Goal: Information Seeking & Learning: Learn about a topic

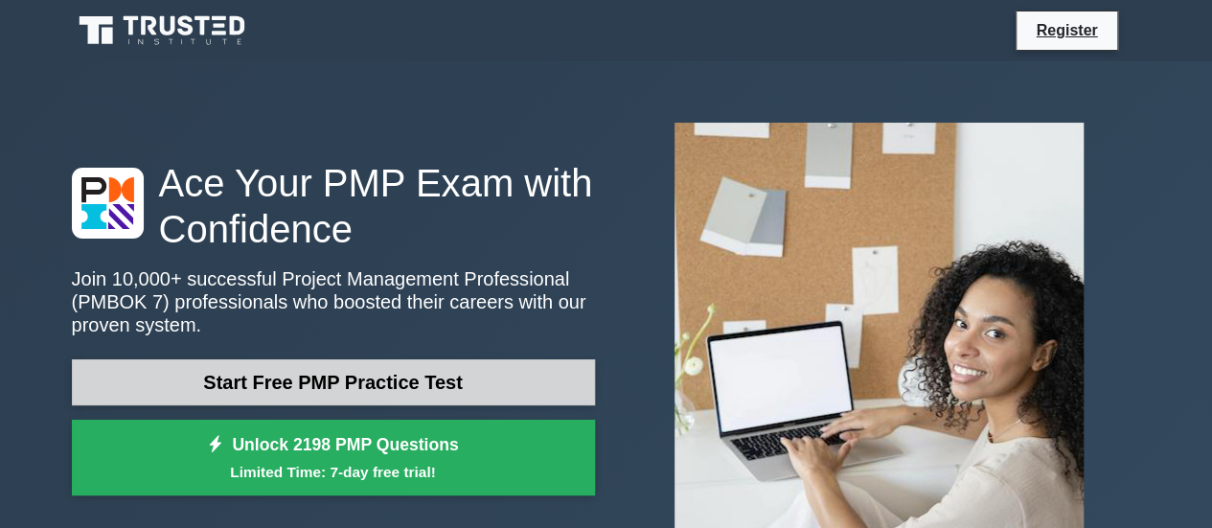
click at [406, 377] on link "Start Free PMP Practice Test" at bounding box center [333, 382] width 523 height 46
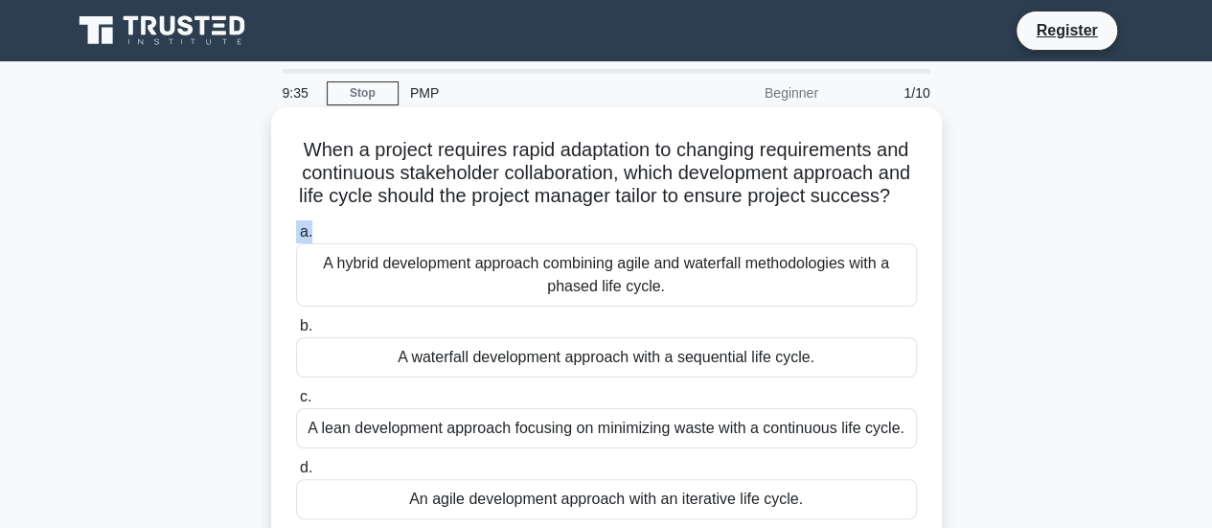
drag, startPoint x: 665, startPoint y: 209, endPoint x: 505, endPoint y: 243, distance: 163.7
click at [505, 243] on div "When a project requires rapid adaptation to changing requirements and continuou…" at bounding box center [606, 326] width 655 height 423
click at [505, 243] on div "a. A hybrid development approach combining agile and waterfall methodologies wi…" at bounding box center [607, 370] width 644 height 307
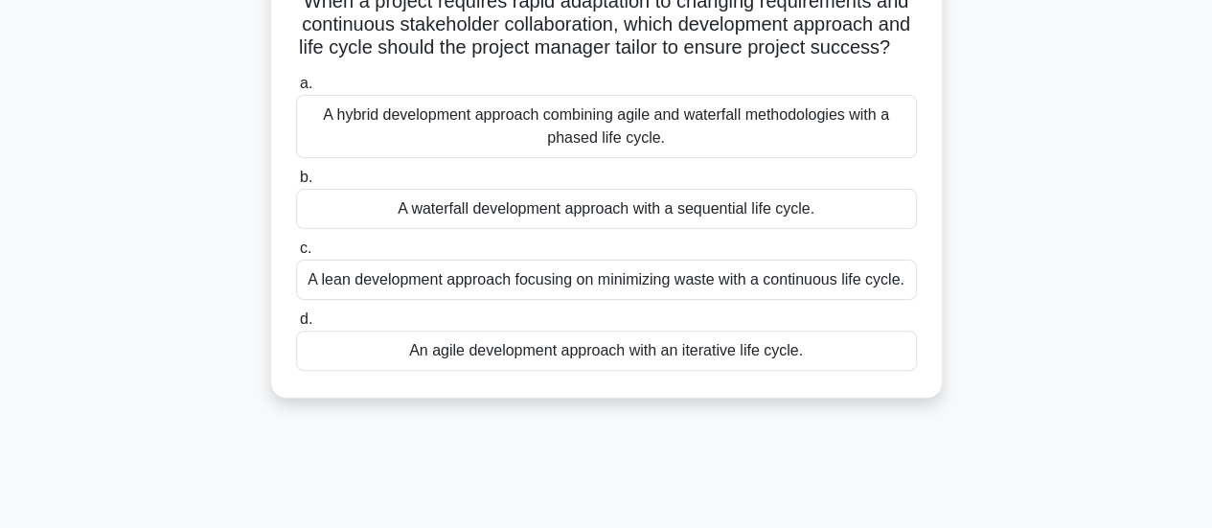
scroll to position [161, 0]
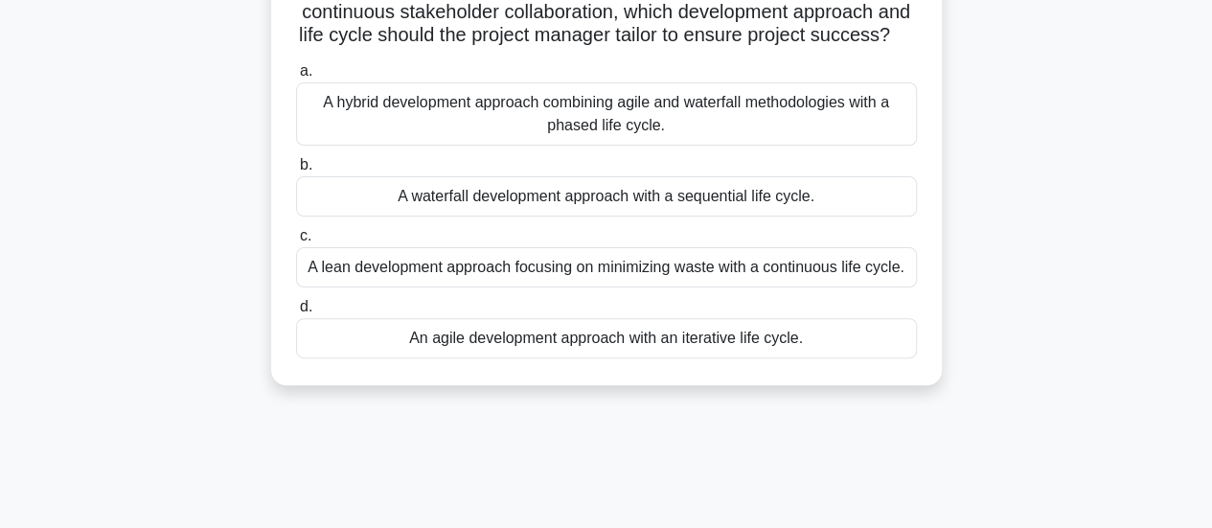
click at [435, 356] on div "An agile development approach with an iterative life cycle." at bounding box center [606, 338] width 621 height 40
click at [296, 313] on input "d. An agile development approach with an iterative life cycle." at bounding box center [296, 307] width 0 height 12
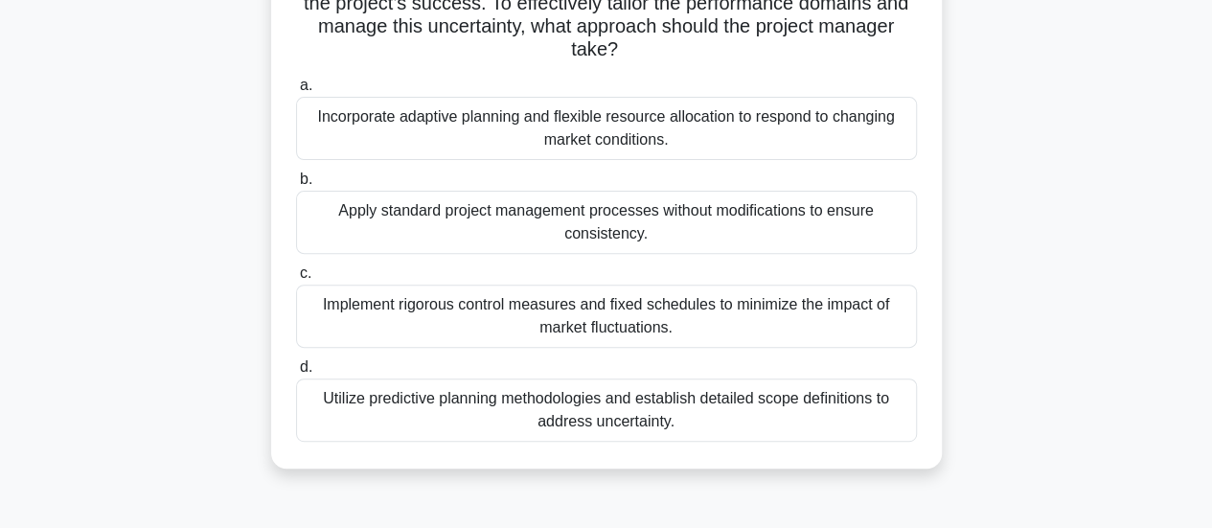
scroll to position [221, 0]
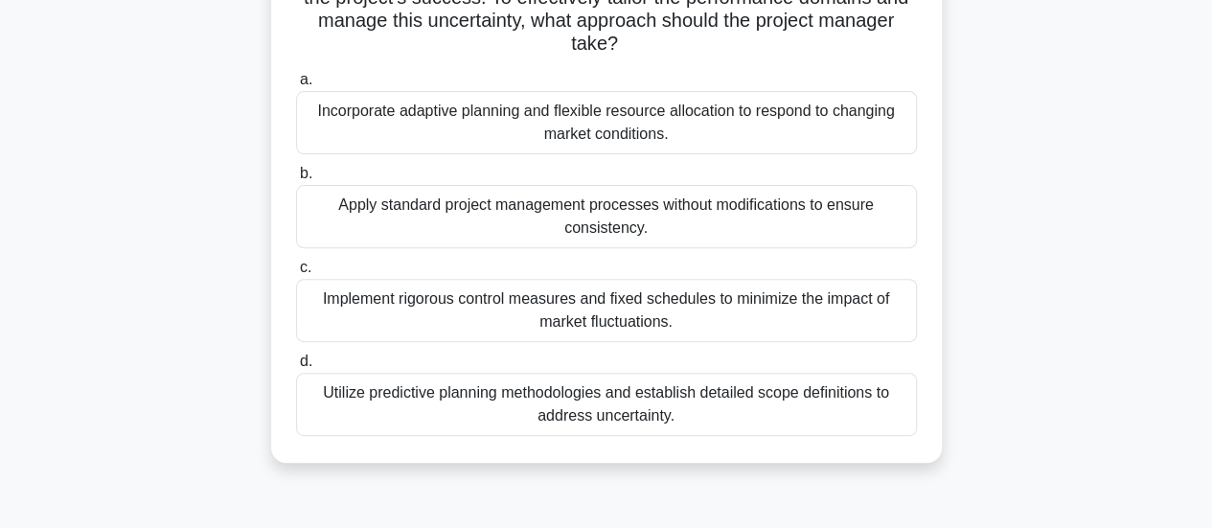
click at [448, 400] on div "Utilize predictive planning methodologies and establish detailed scope definiti…" at bounding box center [606, 404] width 621 height 63
click at [296, 368] on input "d. Utilize predictive planning methodologies and establish detailed scope defin…" at bounding box center [296, 361] width 0 height 12
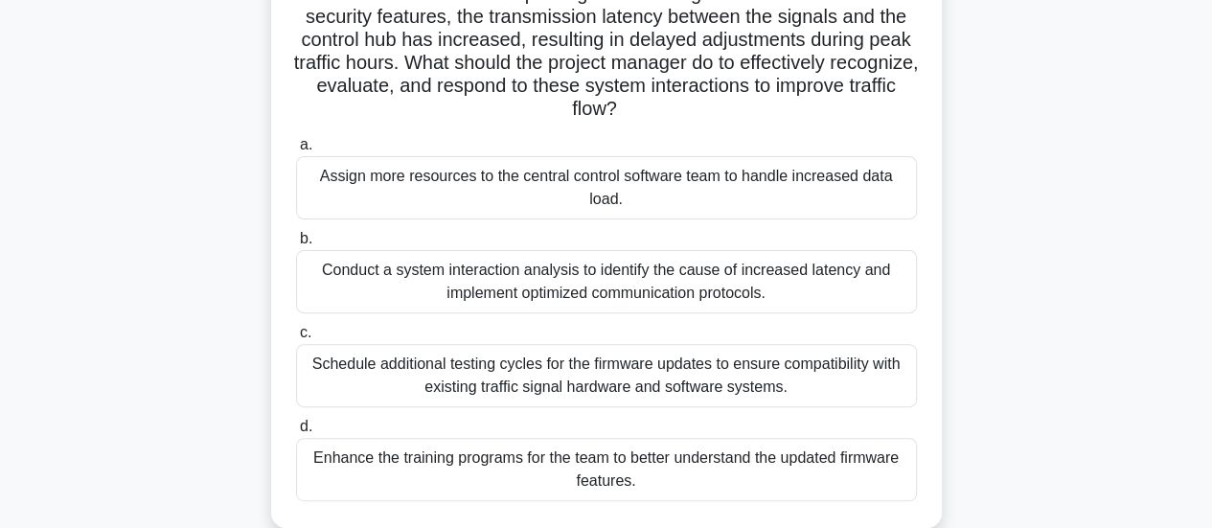
scroll to position [203, 0]
click at [454, 286] on div "Conduct a system interaction analysis to identify the cause of increased latenc…" at bounding box center [606, 280] width 621 height 63
click at [296, 244] on input "b. Conduct a system interaction analysis to identify the cause of increased lat…" at bounding box center [296, 238] width 0 height 12
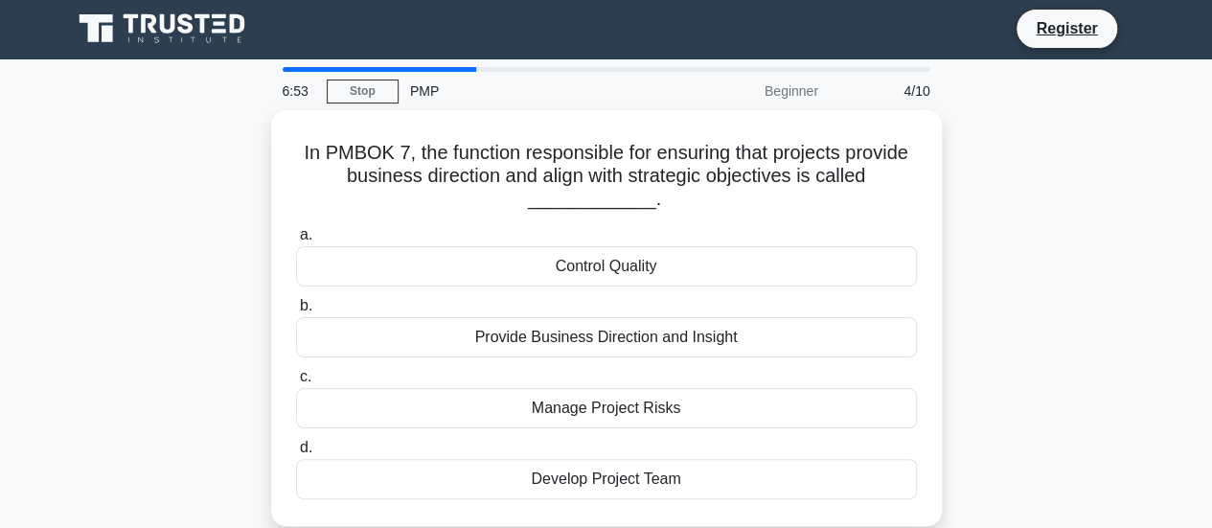
scroll to position [0, 0]
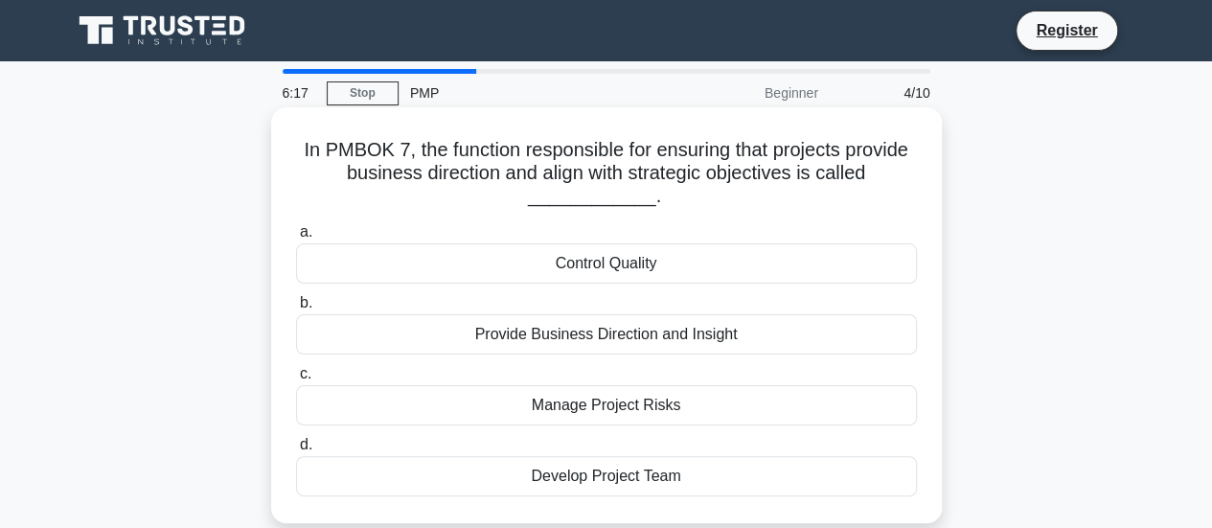
click at [577, 263] on div "Control Quality" at bounding box center [606, 263] width 621 height 40
click at [296, 239] on input "a. Control Quality" at bounding box center [296, 232] width 0 height 12
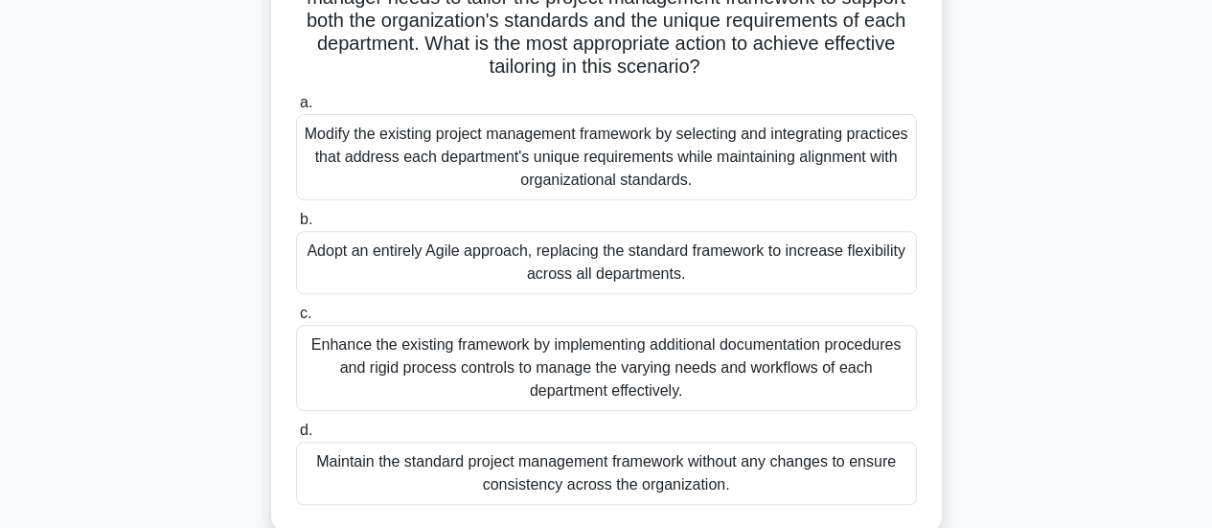
scroll to position [288, 0]
click at [383, 250] on div "Adopt an entirely Agile approach, replacing the standard framework to increase …" at bounding box center [606, 264] width 621 height 63
click at [296, 228] on input "b. Adopt an entirely Agile approach, replacing the standard framework to increa…" at bounding box center [296, 222] width 0 height 12
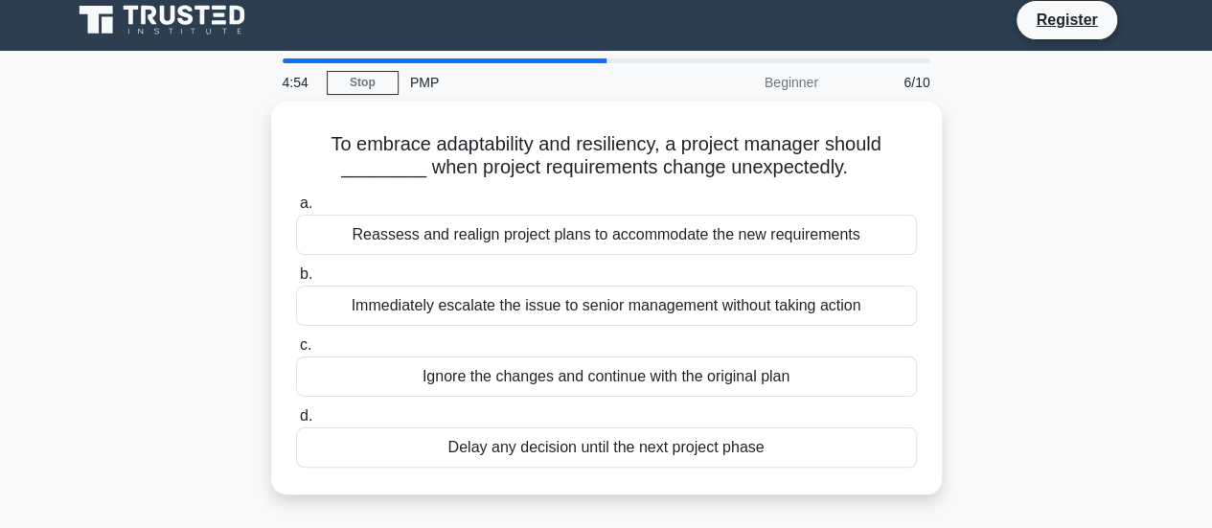
scroll to position [0, 0]
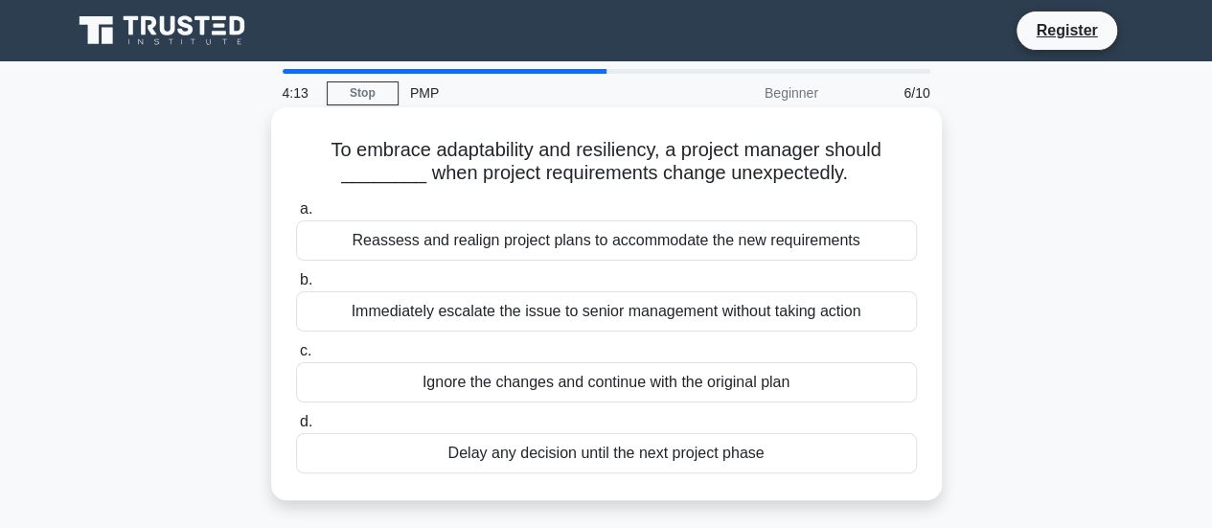
click at [492, 246] on div "Reassess and realign project plans to accommodate the new requirements" at bounding box center [606, 240] width 621 height 40
click at [296, 216] on input "a. Reassess and realign project plans to accommodate the new requirements" at bounding box center [296, 209] width 0 height 12
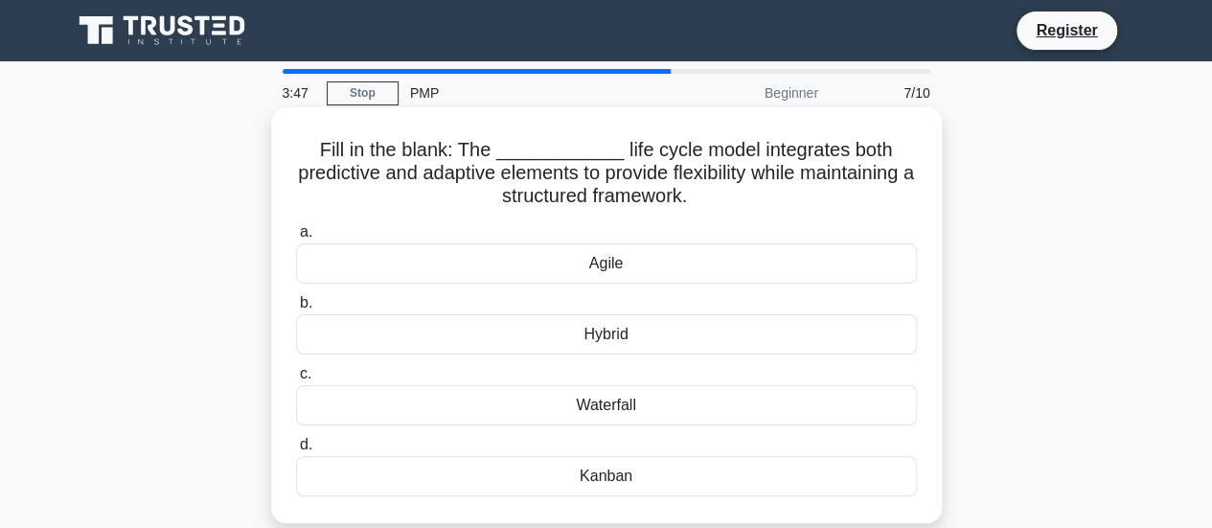
click at [591, 334] on div "Hybrid" at bounding box center [606, 334] width 621 height 40
click at [296, 309] on input "b. Hybrid" at bounding box center [296, 303] width 0 height 12
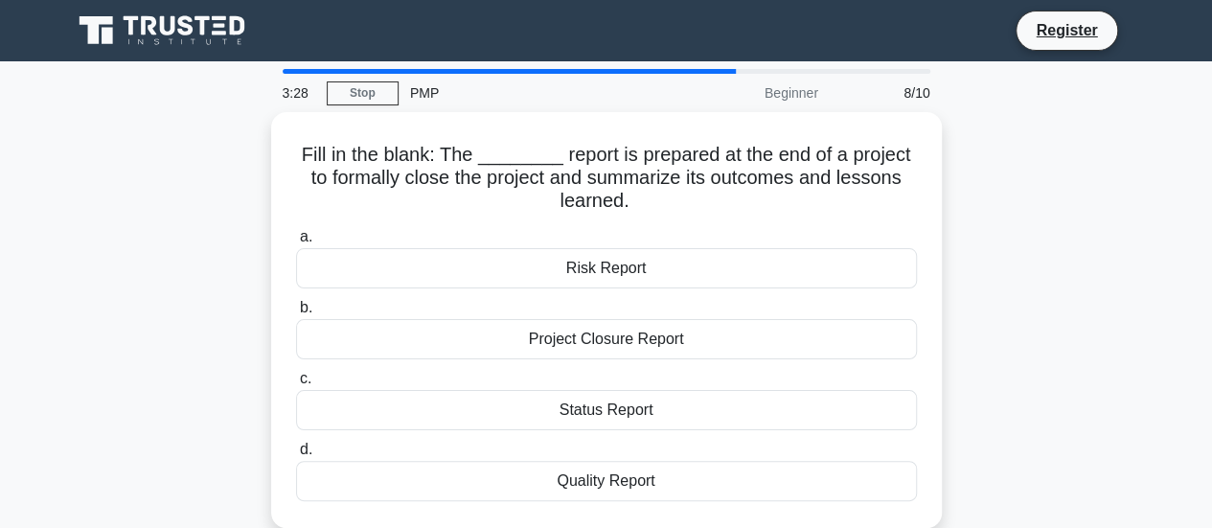
click at [591, 334] on div "Project Closure Report" at bounding box center [606, 339] width 621 height 40
click at [296, 314] on input "b. Project Closure Report" at bounding box center [296, 308] width 0 height 12
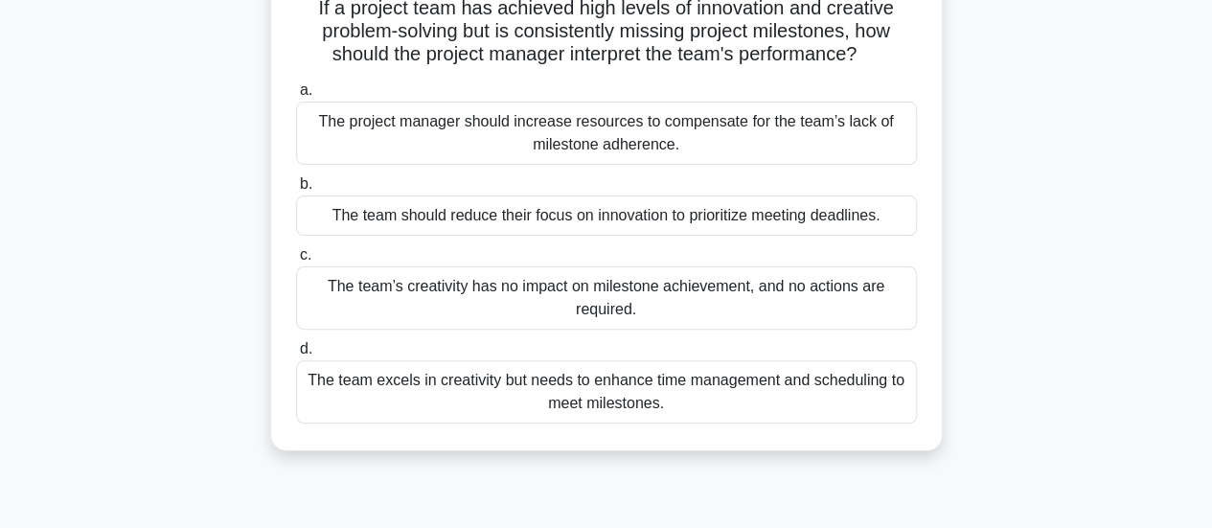
scroll to position [149, 0]
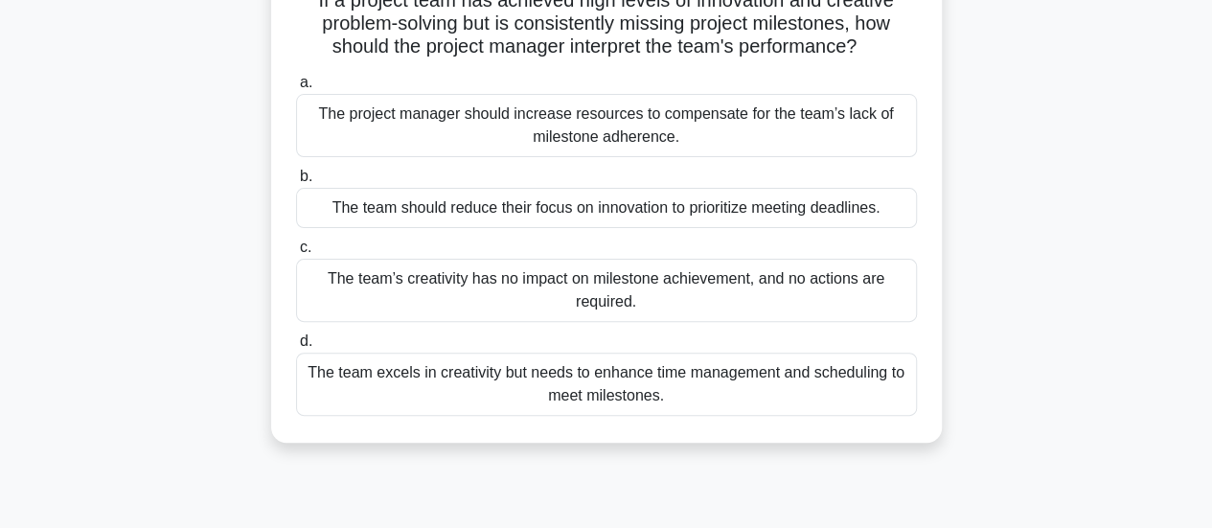
click at [404, 376] on div "The team excels in creativity but needs to enhance time management and scheduli…" at bounding box center [606, 384] width 621 height 63
click at [296, 348] on input "d. The team excels in creativity but needs to enhance time management and sched…" at bounding box center [296, 341] width 0 height 12
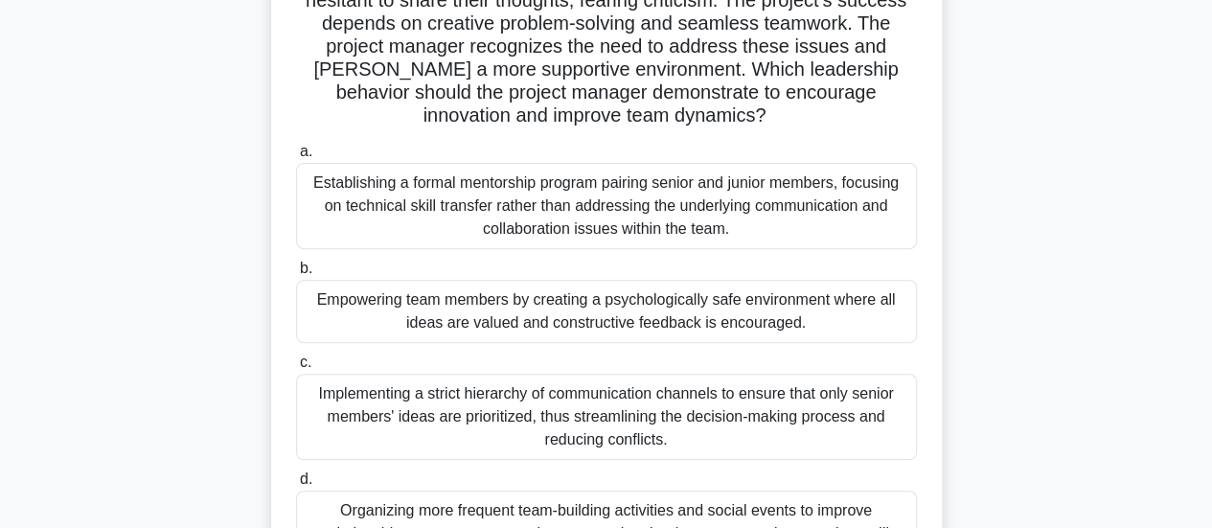
scroll to position [287, 0]
click at [475, 309] on div "Empowering team members by creating a psychologically safe environment where al…" at bounding box center [606, 311] width 621 height 63
click at [296, 275] on input "b. Empowering team members by creating a psychologically safe environment where…" at bounding box center [296, 269] width 0 height 12
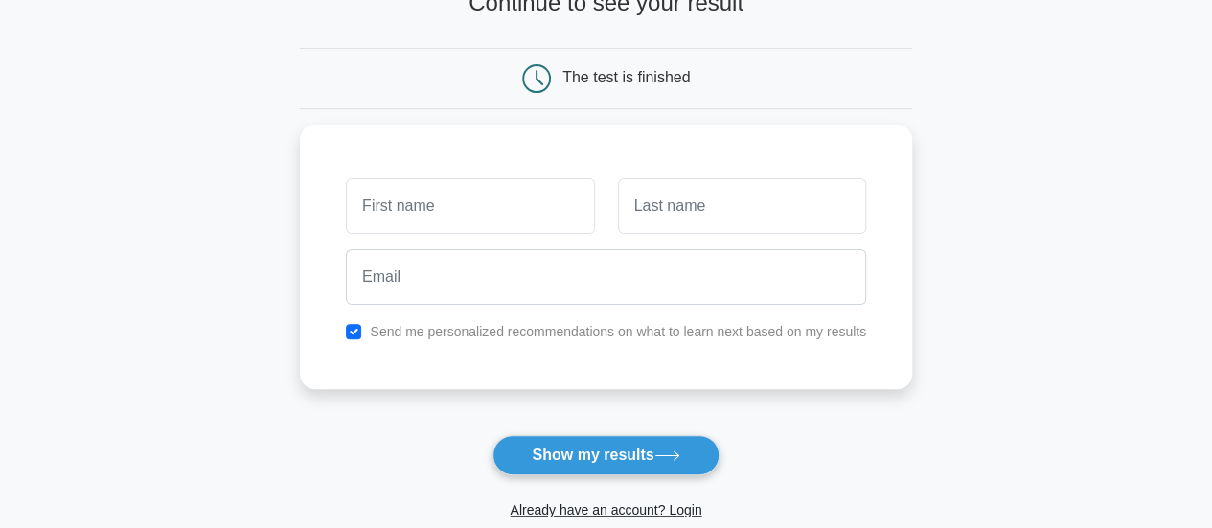
scroll to position [150, 0]
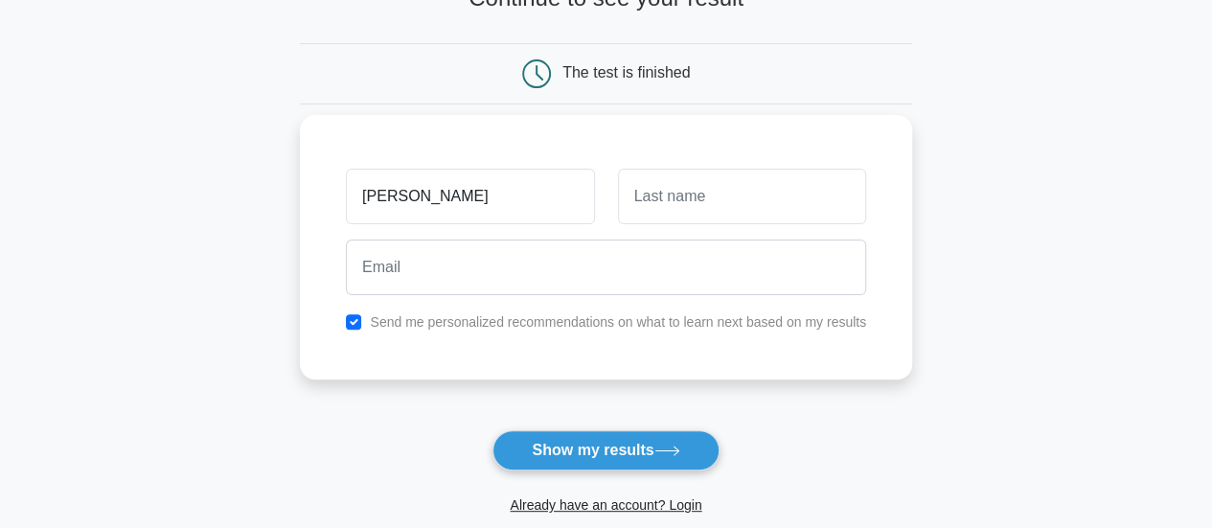
type input "Michael"
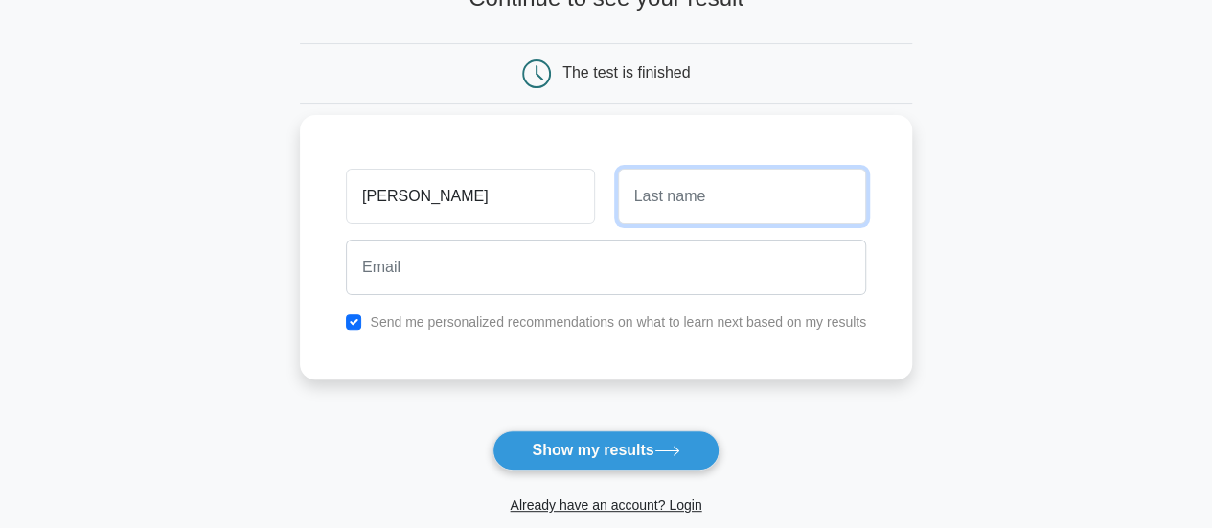
click at [791, 194] on input "text" at bounding box center [742, 197] width 248 height 56
type input "Newman"
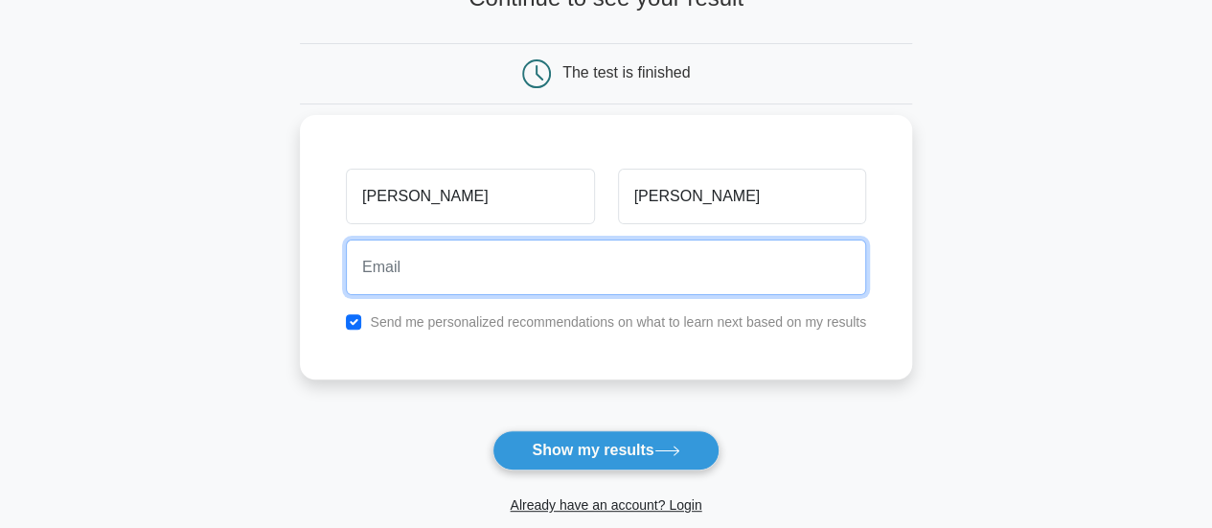
click at [517, 268] on input "email" at bounding box center [606, 268] width 520 height 56
type input "generalbmn@gmail.com"
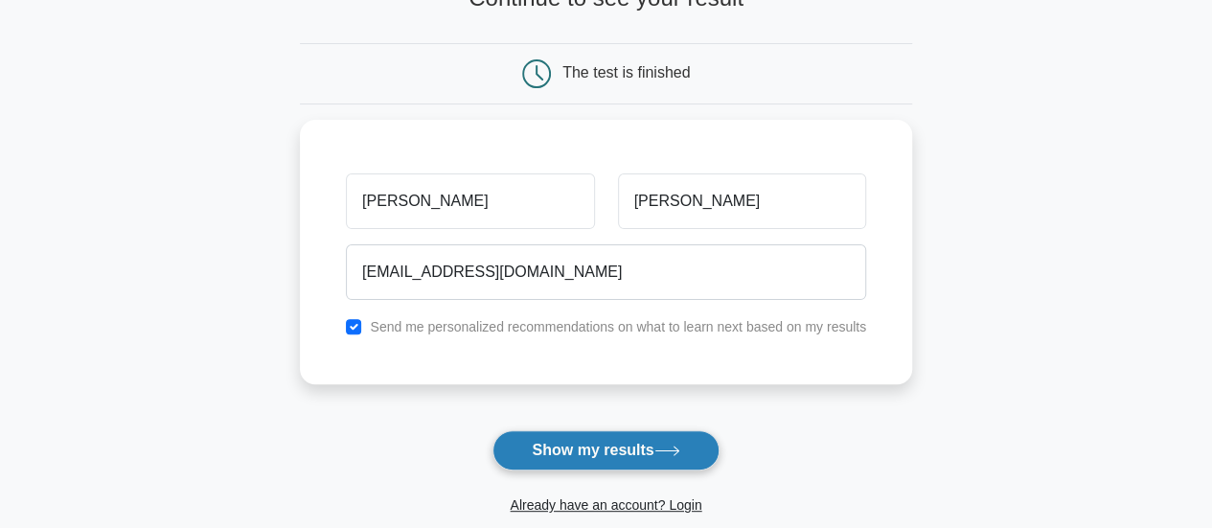
click at [600, 440] on button "Show my results" at bounding box center [605, 450] width 226 height 40
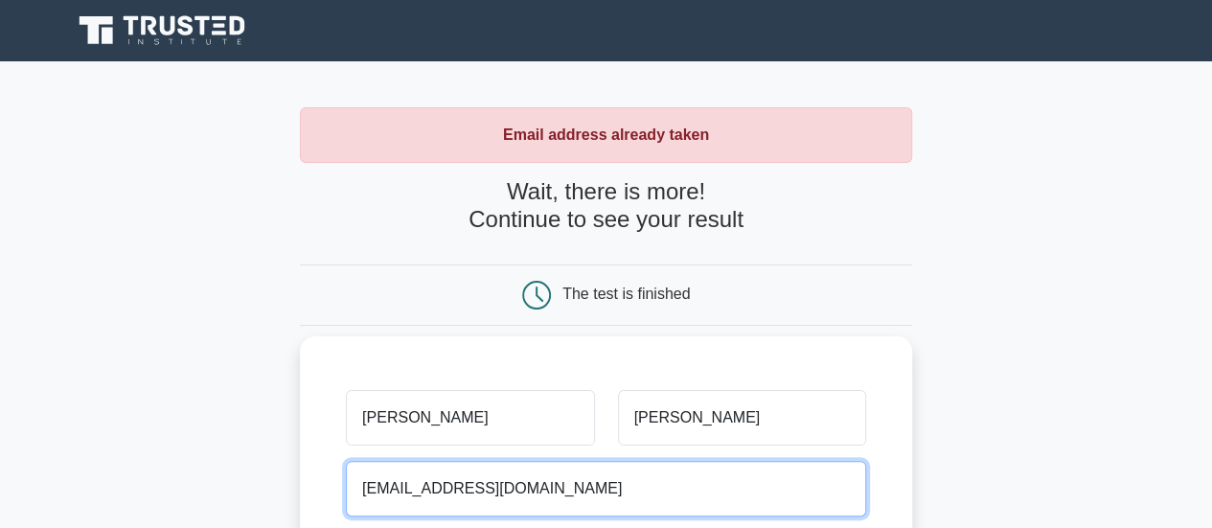
click at [537, 488] on input "generalbmn@gmail.com" at bounding box center [606, 489] width 520 height 56
type input "g"
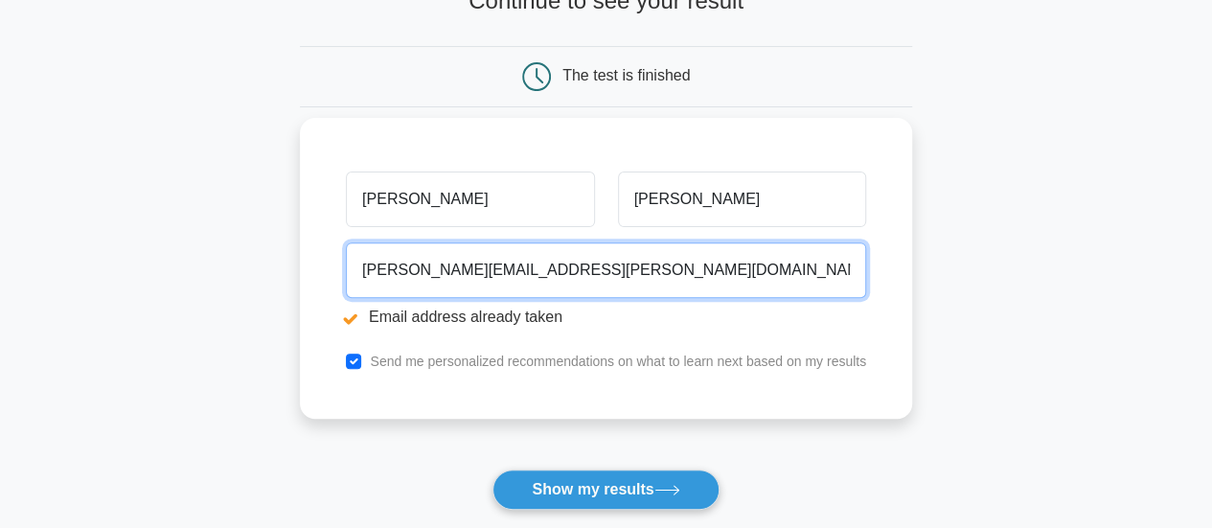
scroll to position [234, 0]
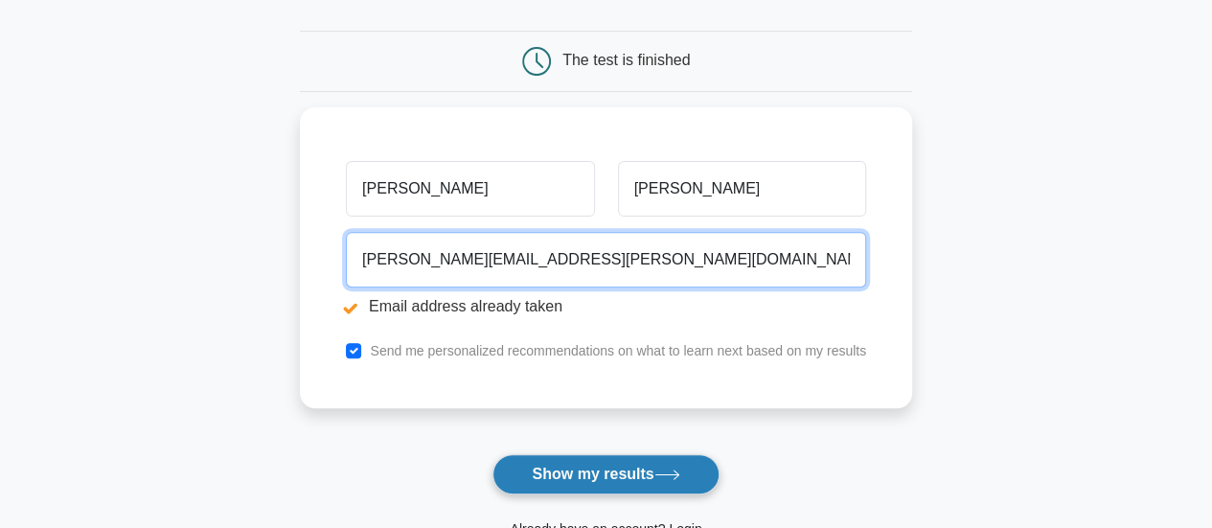
type input "Michael.Byamugisha@nita.go.ug"
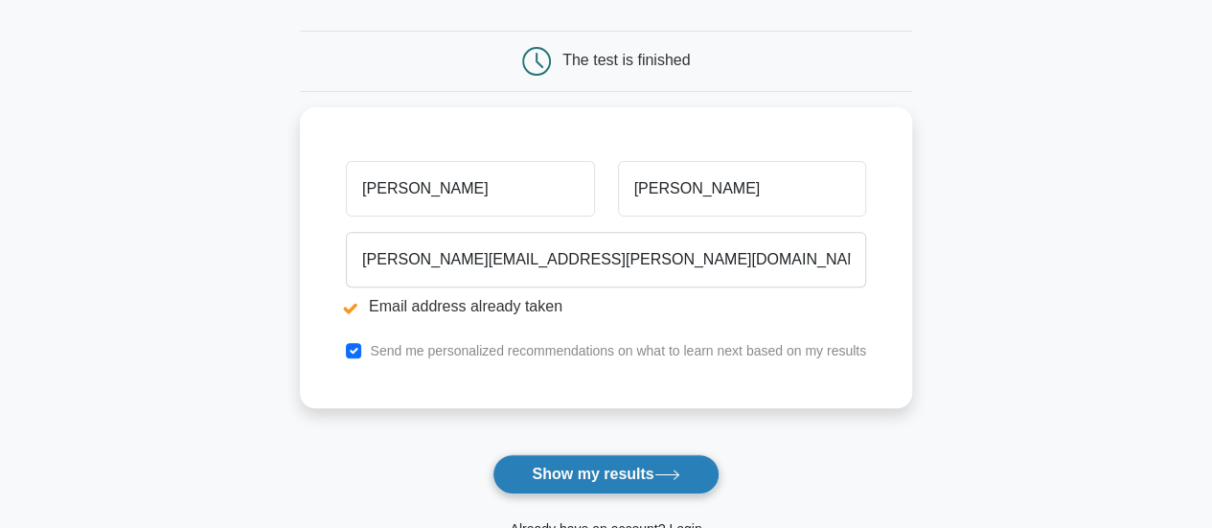
click at [647, 468] on button "Show my results" at bounding box center [605, 474] width 226 height 40
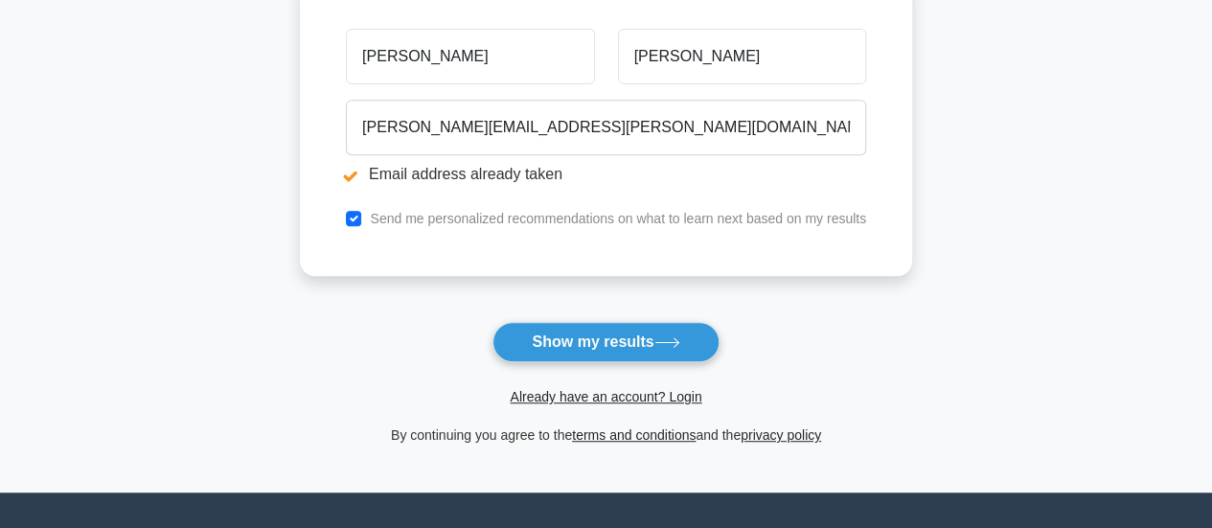
scroll to position [367, 0]
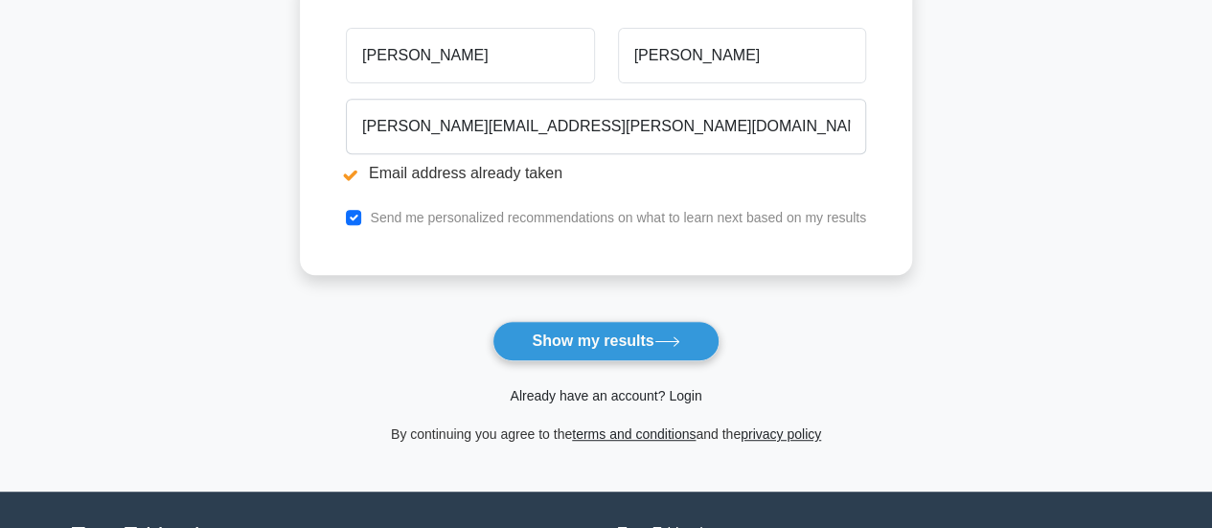
click at [680, 396] on link "Already have an account? Login" at bounding box center [606, 395] width 192 height 15
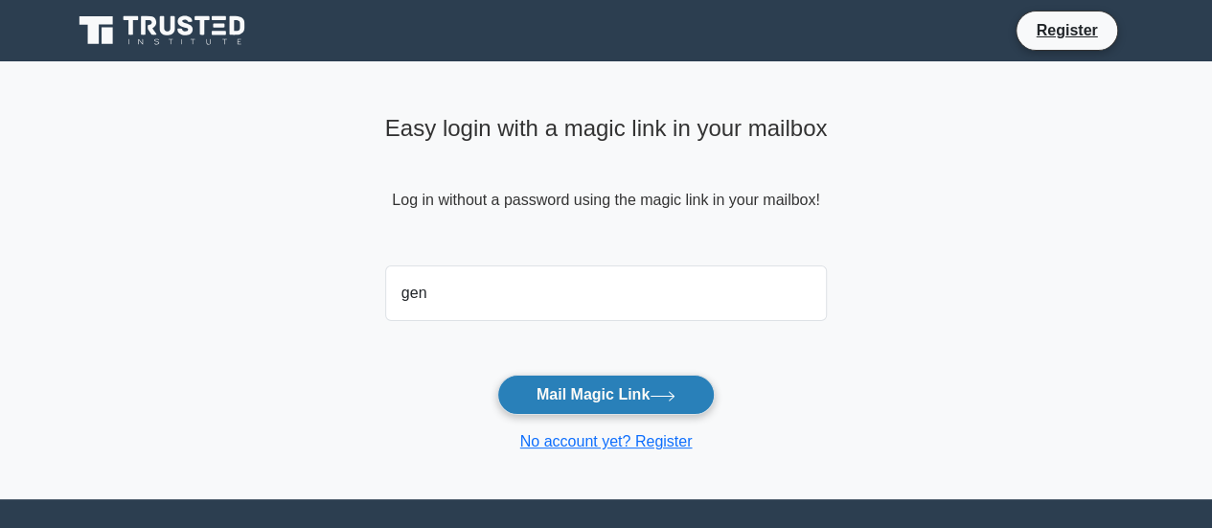
type input "[EMAIL_ADDRESS][DOMAIN_NAME]"
click at [617, 390] on button "Mail Magic Link" at bounding box center [605, 395] width 217 height 40
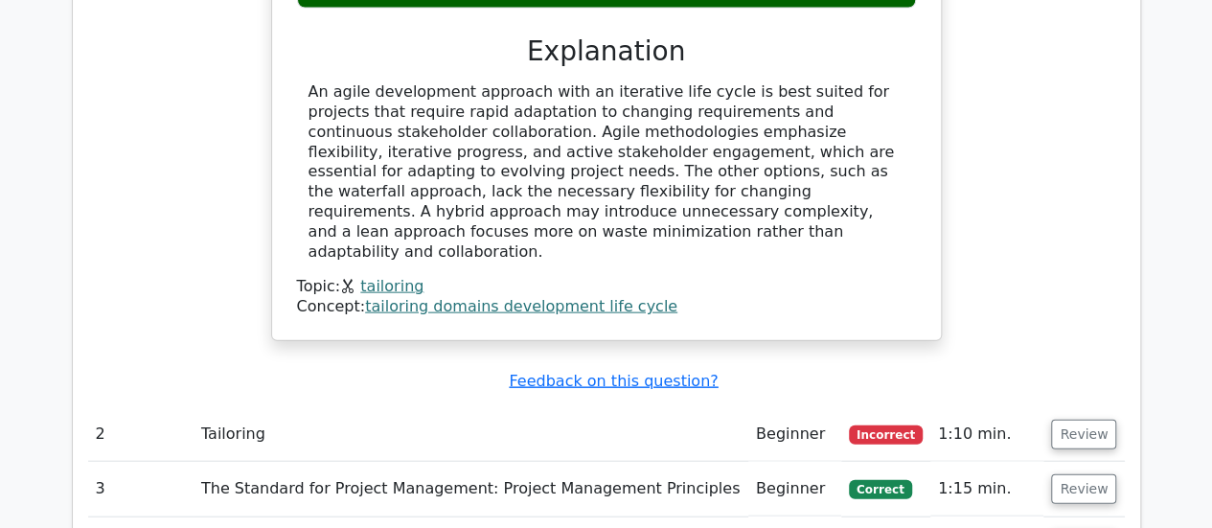
scroll to position [2135, 0]
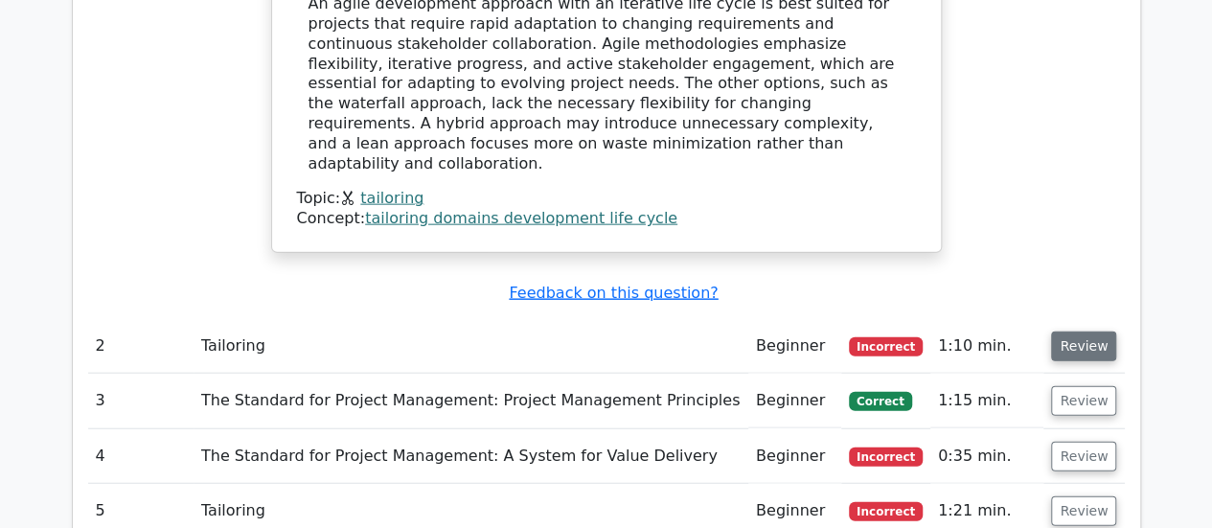
click at [1072, 332] on button "Review" at bounding box center [1083, 347] width 65 height 30
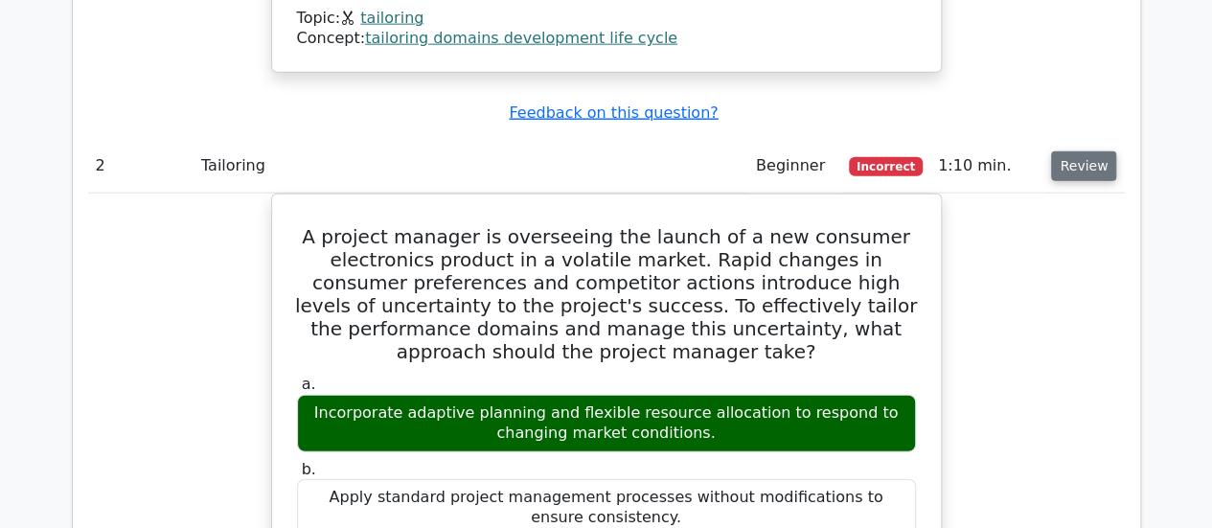
scroll to position [2325, 0]
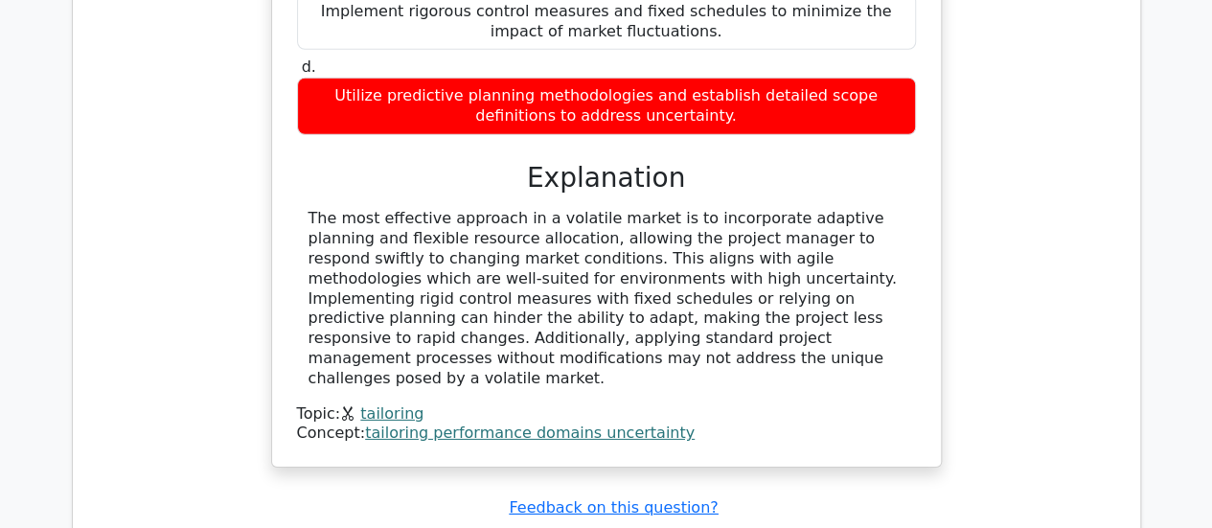
scroll to position [2888, 0]
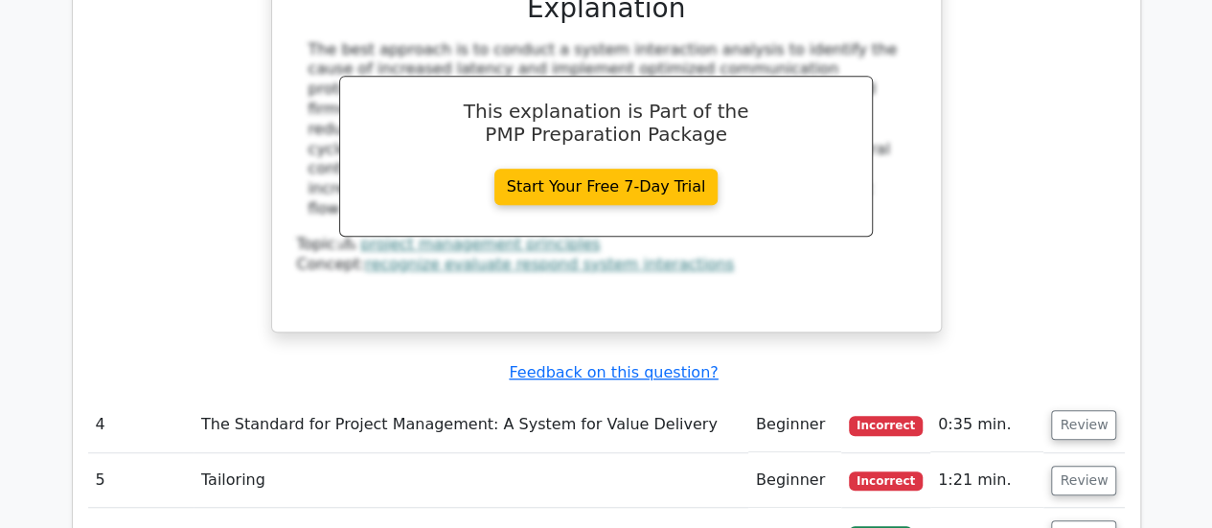
scroll to position [4091, 0]
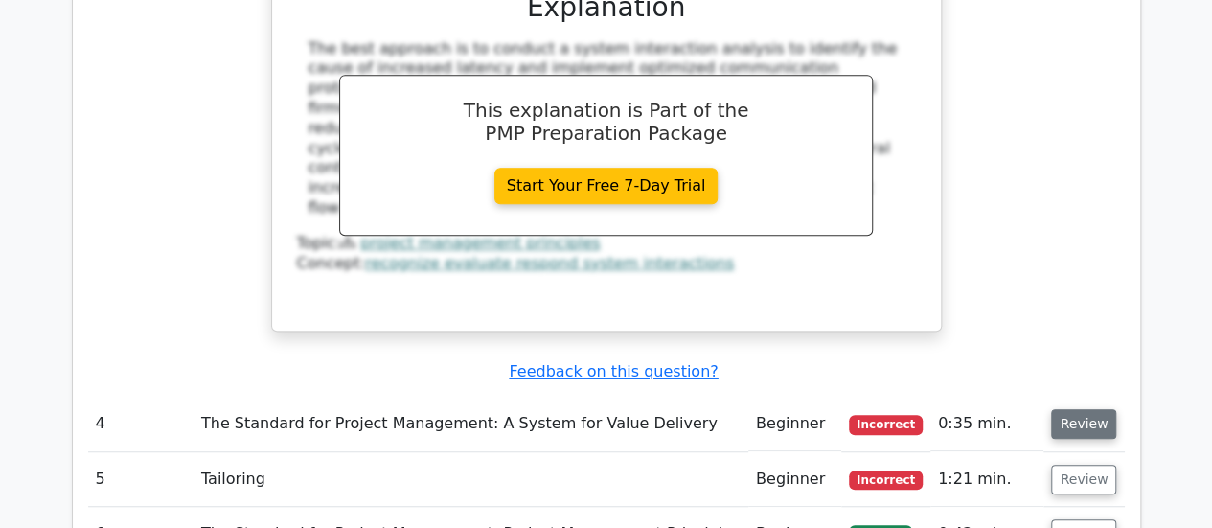
click at [1087, 409] on button "Review" at bounding box center [1083, 424] width 65 height 30
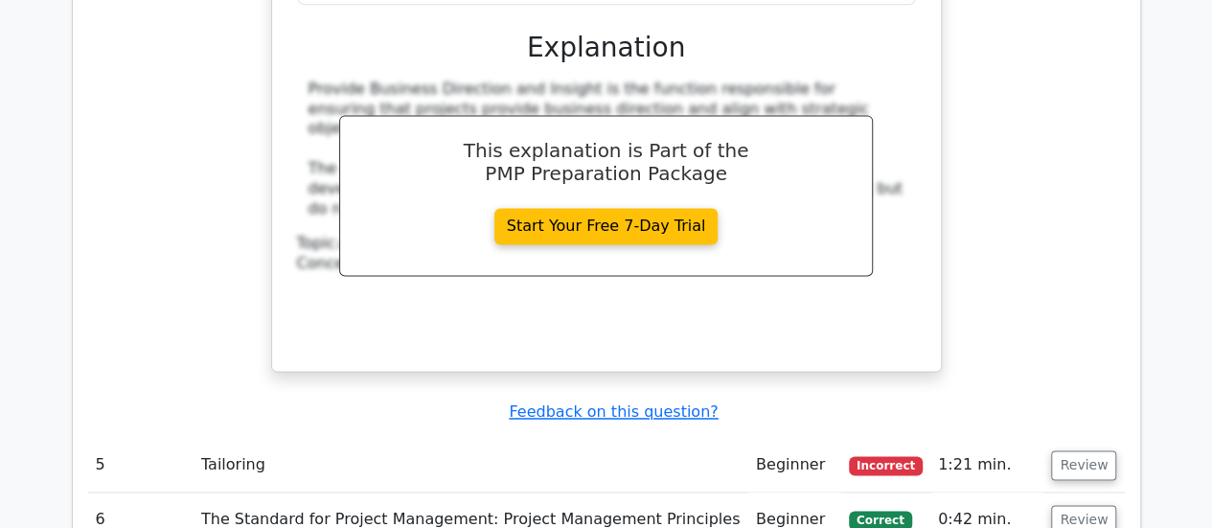
scroll to position [4917, 0]
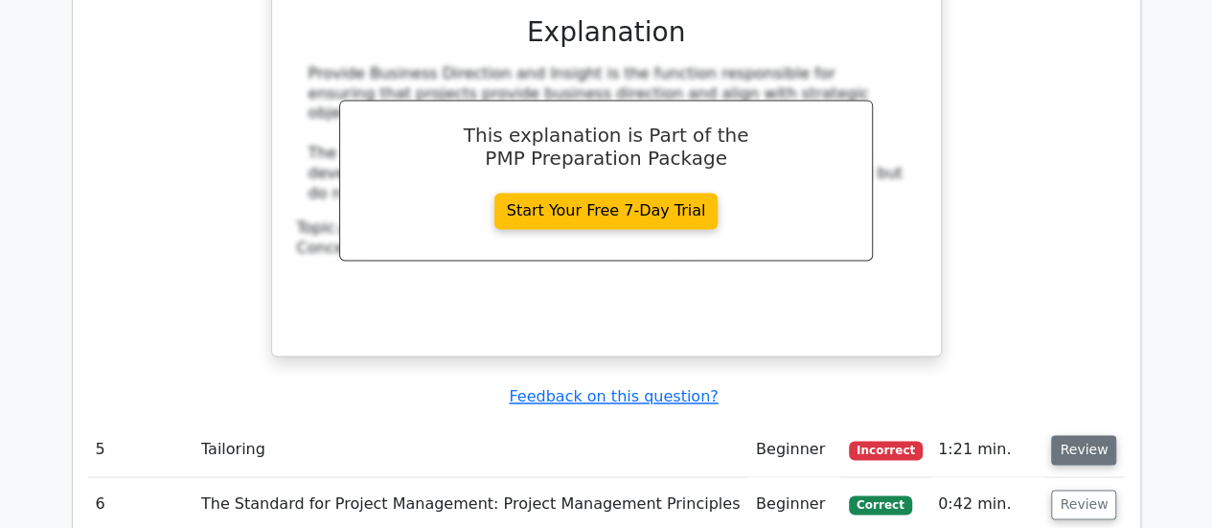
click at [1084, 435] on button "Review" at bounding box center [1083, 450] width 65 height 30
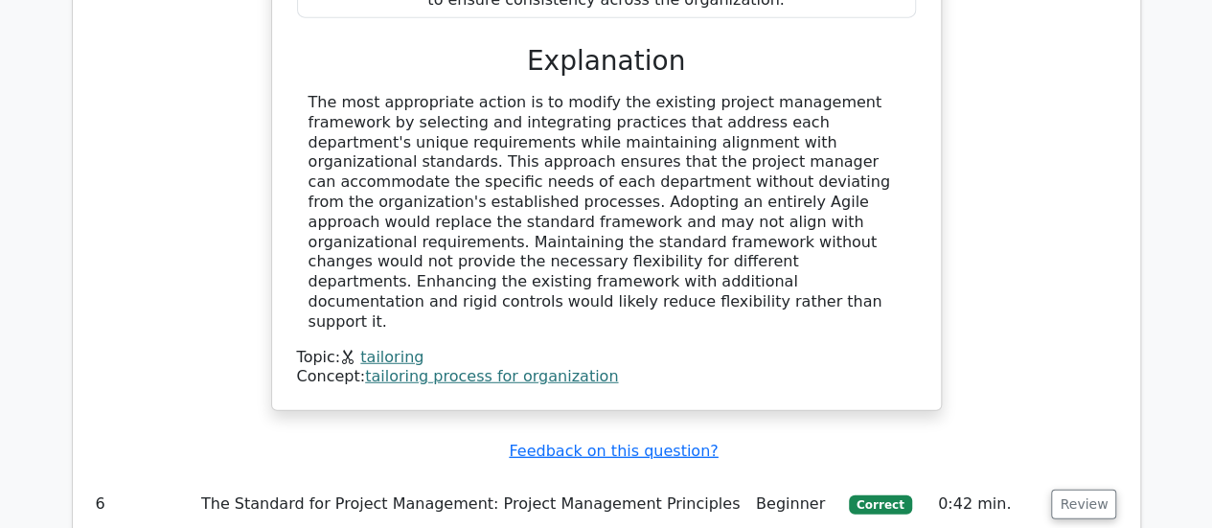
scroll to position [6049, 0]
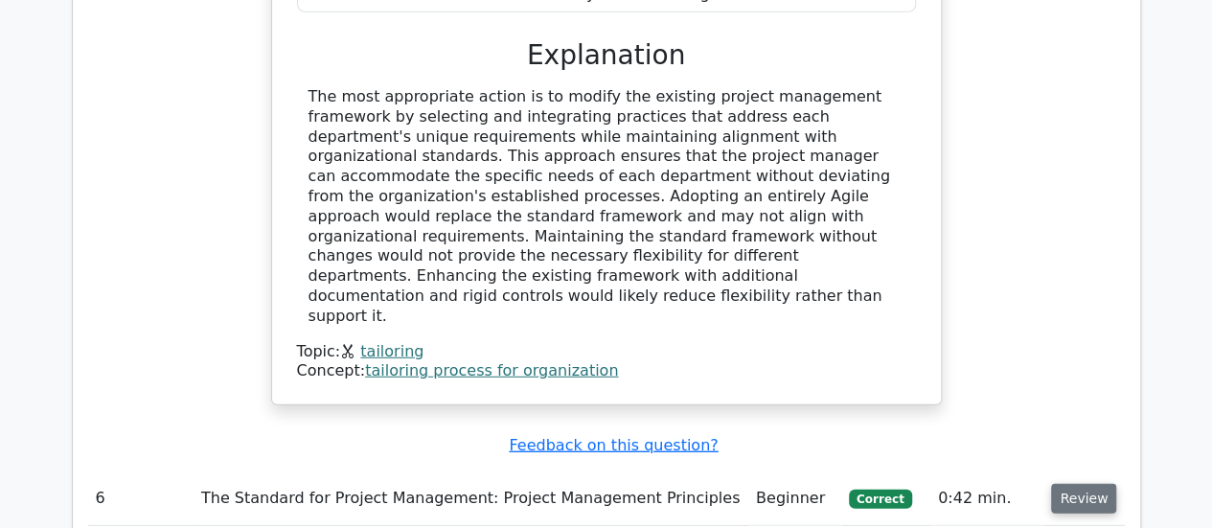
click at [1105, 484] on button "Review" at bounding box center [1083, 499] width 65 height 30
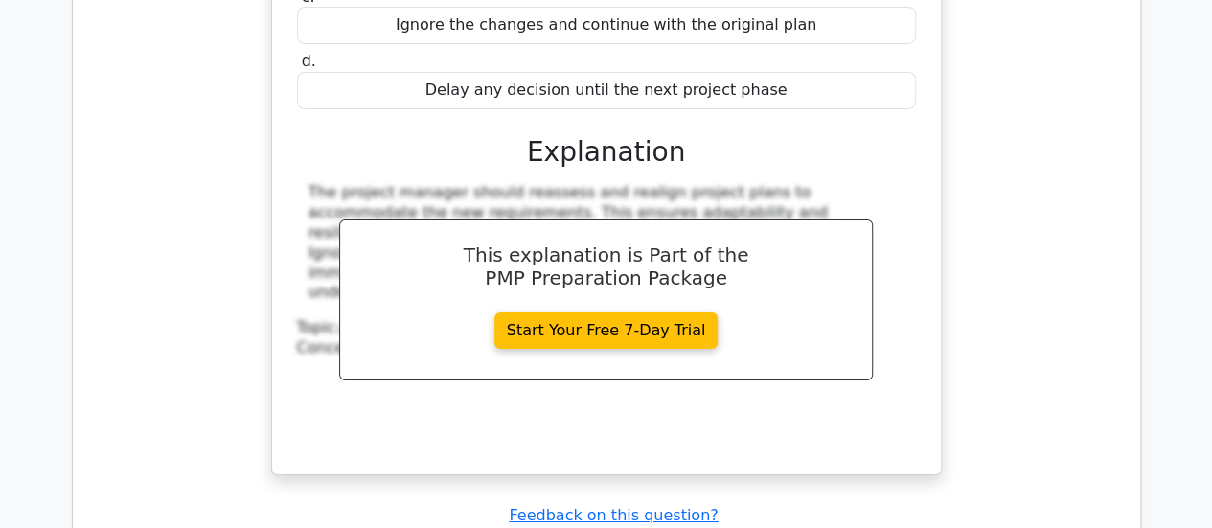
scroll to position [6831, 0]
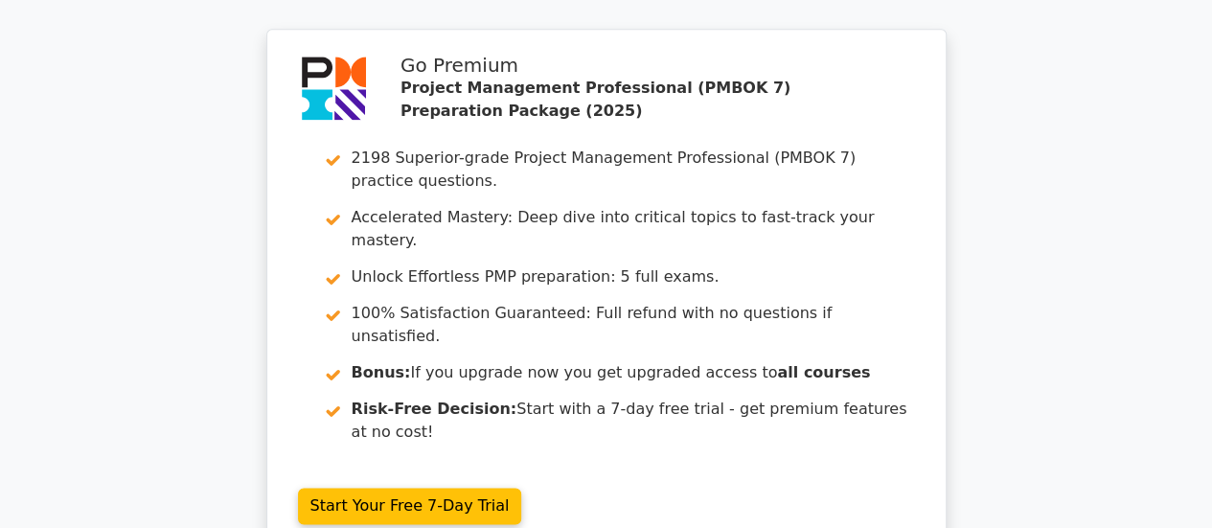
scroll to position [8604, 0]
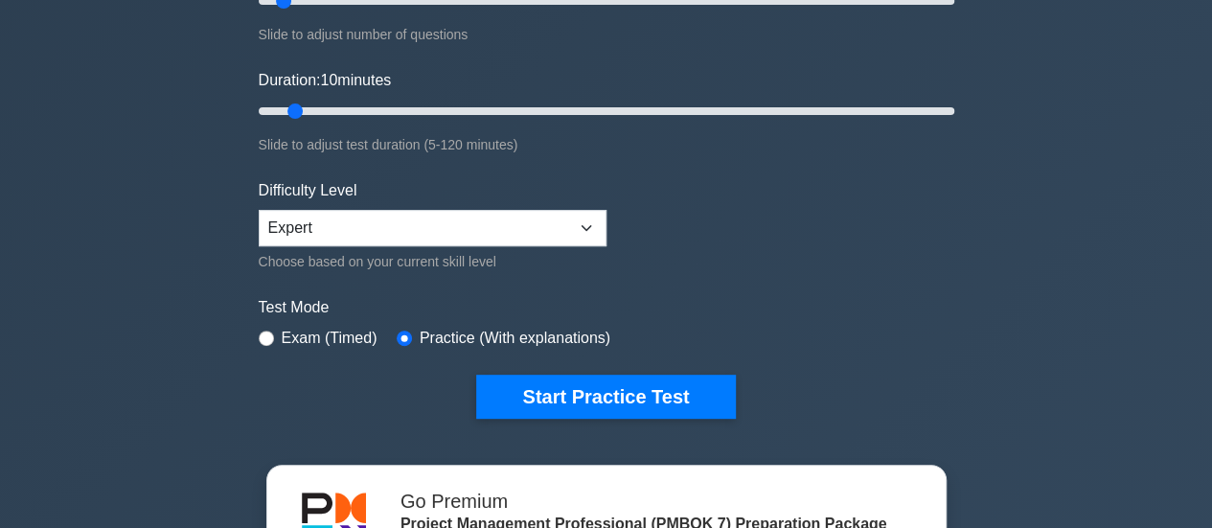
scroll to position [308, 0]
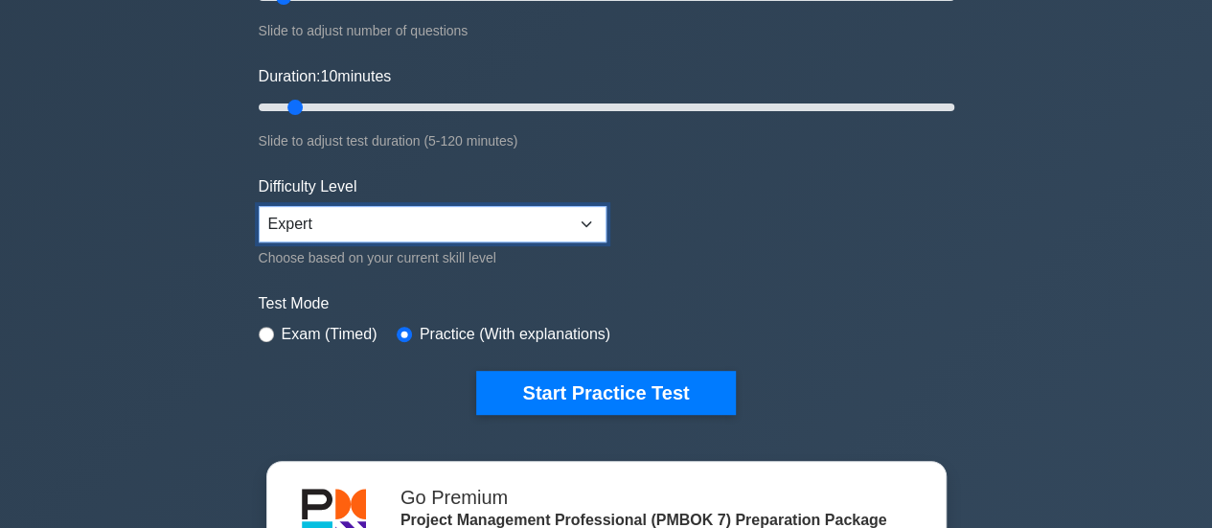
click at [600, 218] on select "Beginner Intermediate Expert" at bounding box center [433, 224] width 348 height 36
click at [259, 206] on select "Beginner Intermediate Expert" at bounding box center [433, 224] width 348 height 36
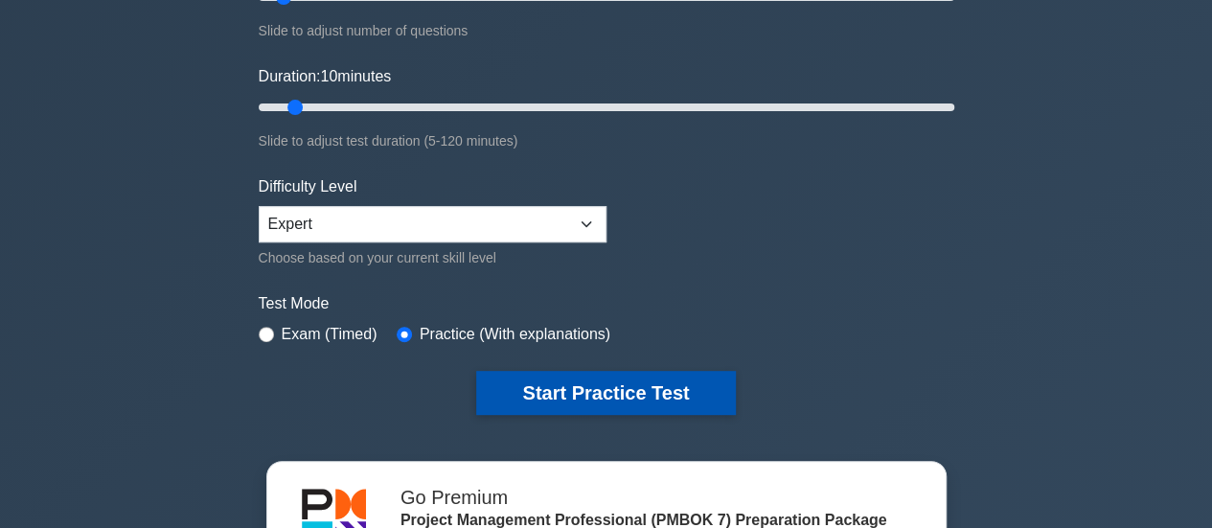
click at [669, 395] on button "Start Practice Test" at bounding box center [605, 393] width 259 height 44
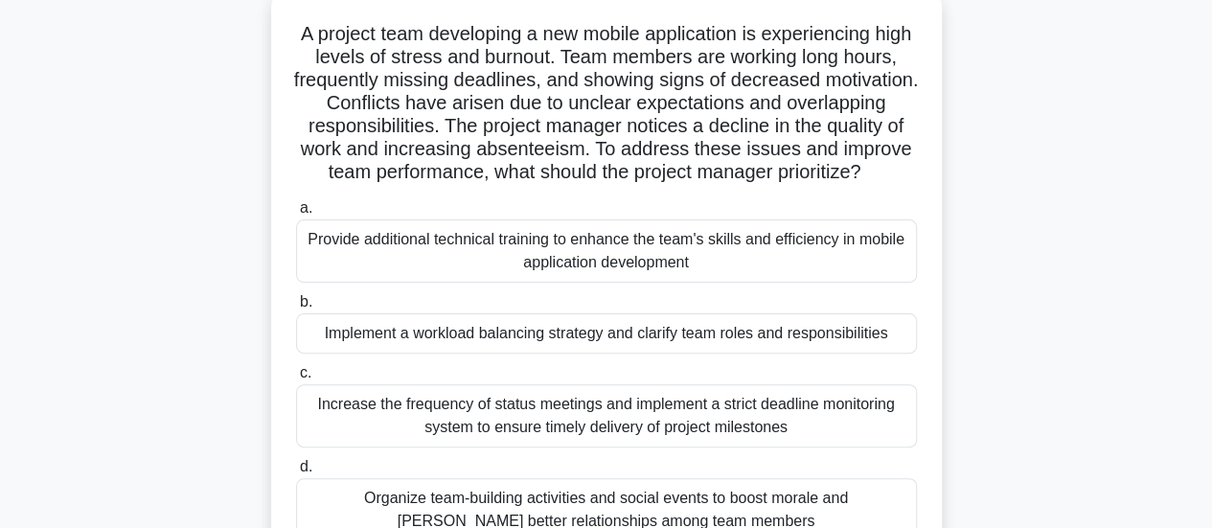
scroll to position [140, 0]
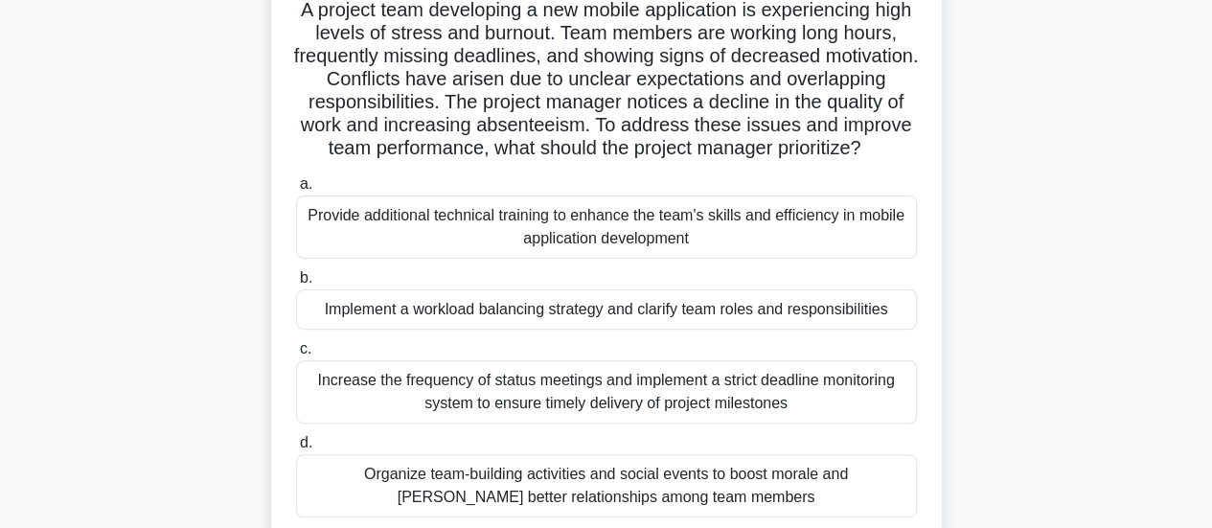
click at [754, 330] on div "Implement a workload balancing strategy and clarify team roles and responsibili…" at bounding box center [606, 309] width 621 height 40
click at [296, 285] on input "b. Implement a workload balancing strategy and clarify team roles and responsib…" at bounding box center [296, 278] width 0 height 12
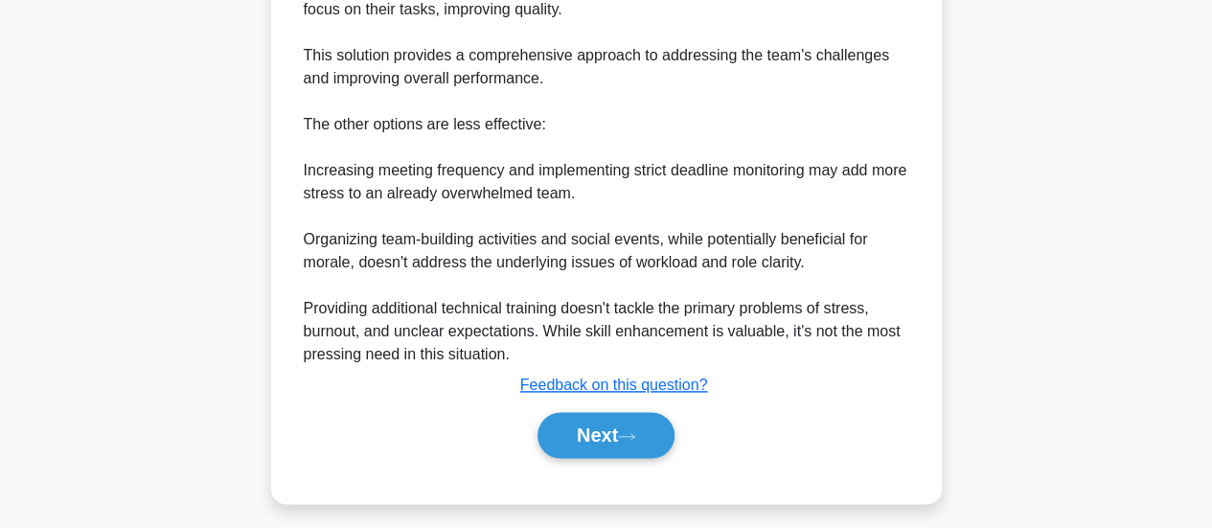
scroll to position [1041, 0]
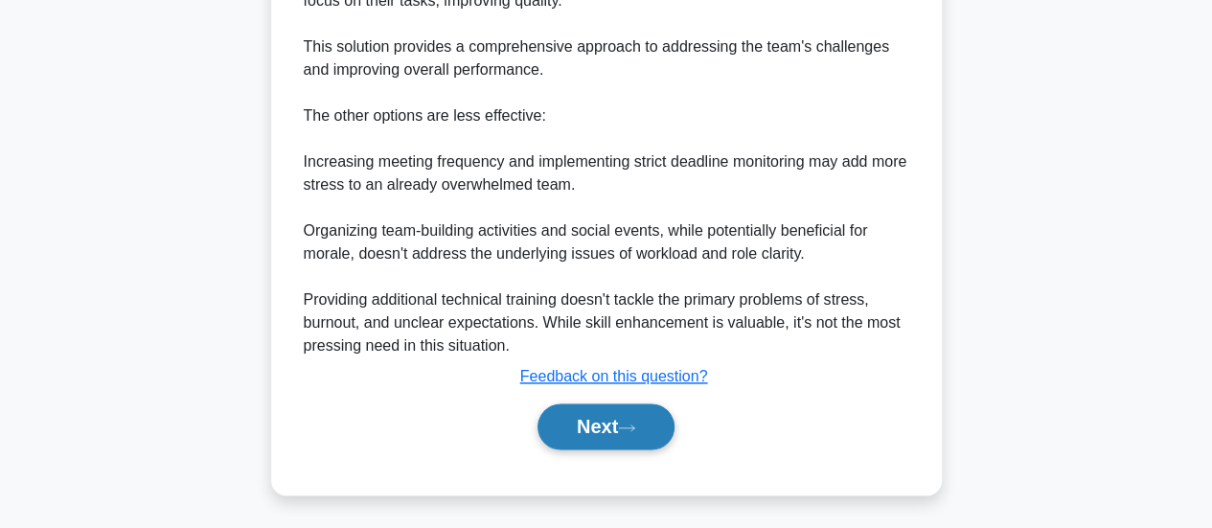
click at [632, 429] on icon at bounding box center [626, 428] width 17 height 11
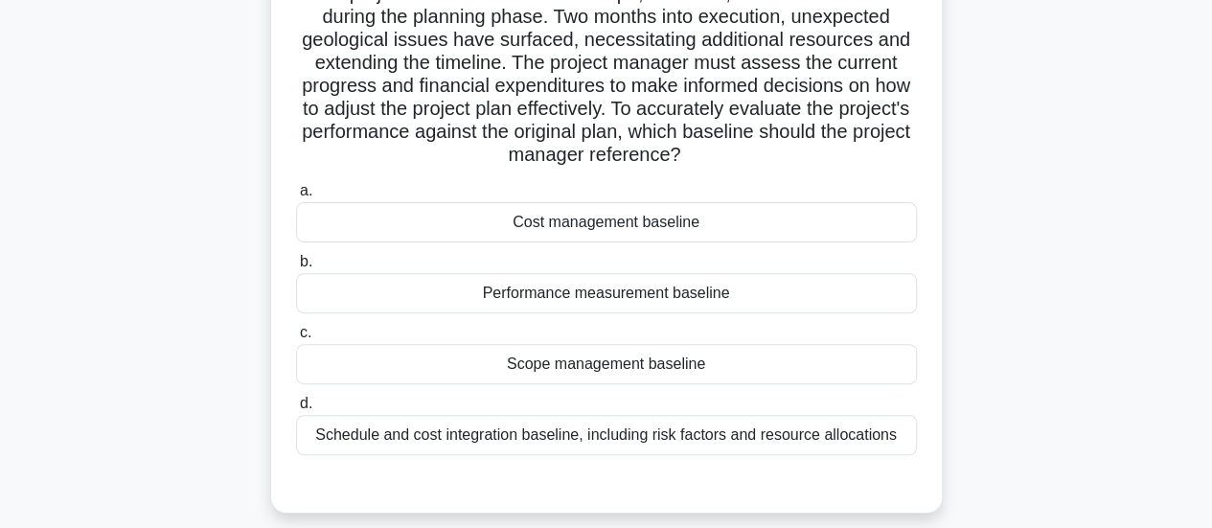
scroll to position [191, 0]
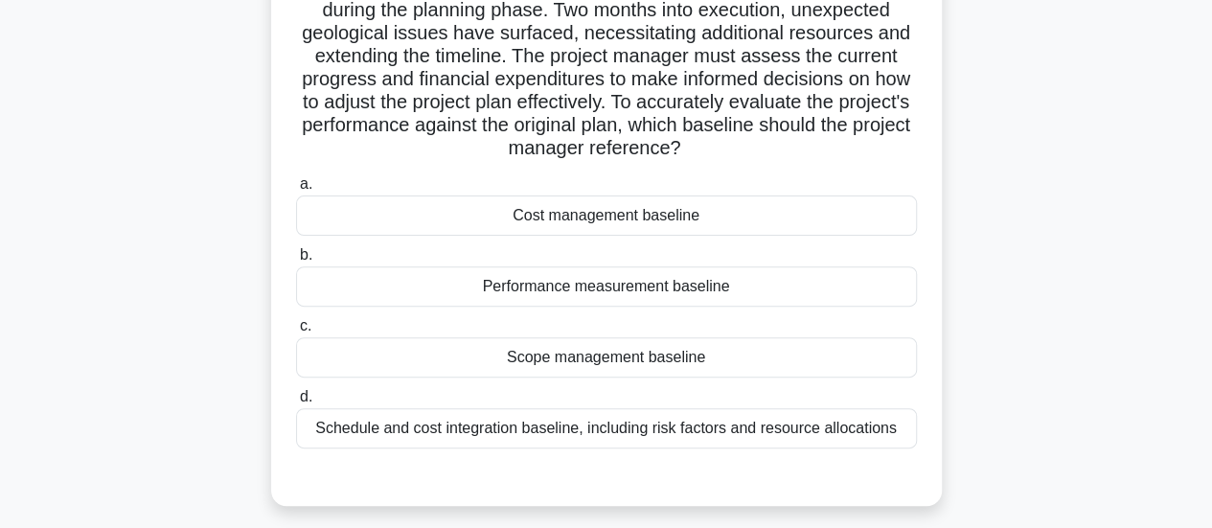
click at [1111, 201] on div "A project manager is overseeing the construction of a new bridge. Initially, th…" at bounding box center [606, 224] width 1092 height 607
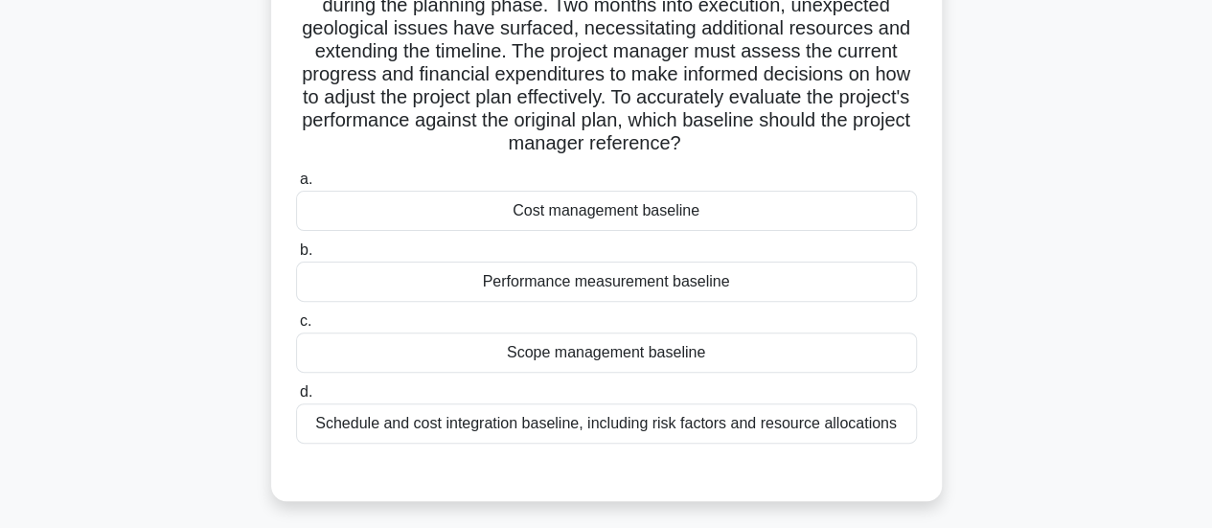
click at [767, 424] on div "Schedule and cost integration baseline, including risk factors and resource all…" at bounding box center [606, 423] width 621 height 40
click at [296, 399] on input "d. Schedule and cost integration baseline, including risk factors and resource …" at bounding box center [296, 392] width 0 height 12
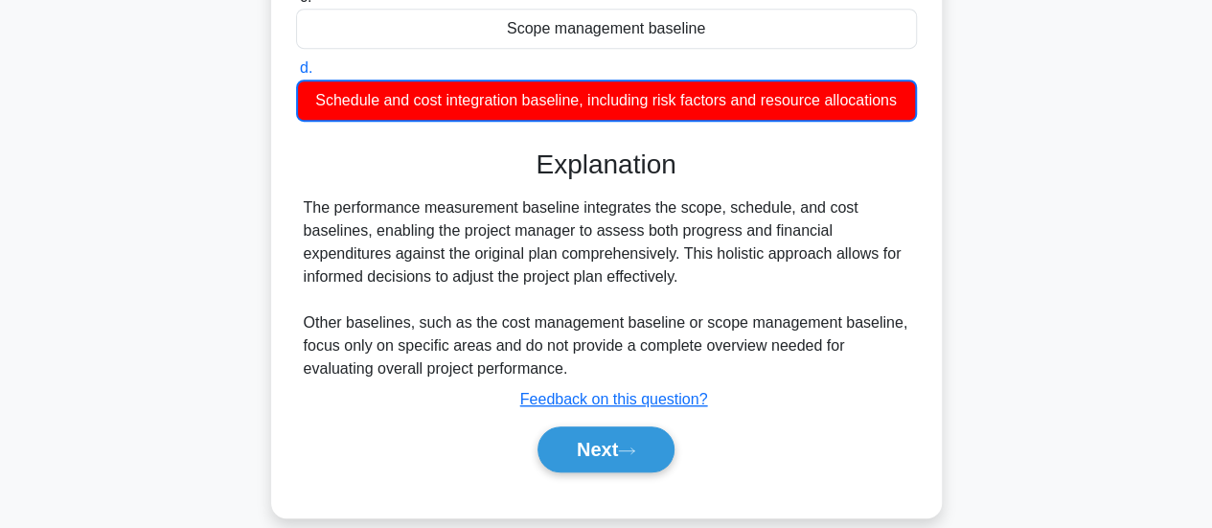
scroll to position [538, 0]
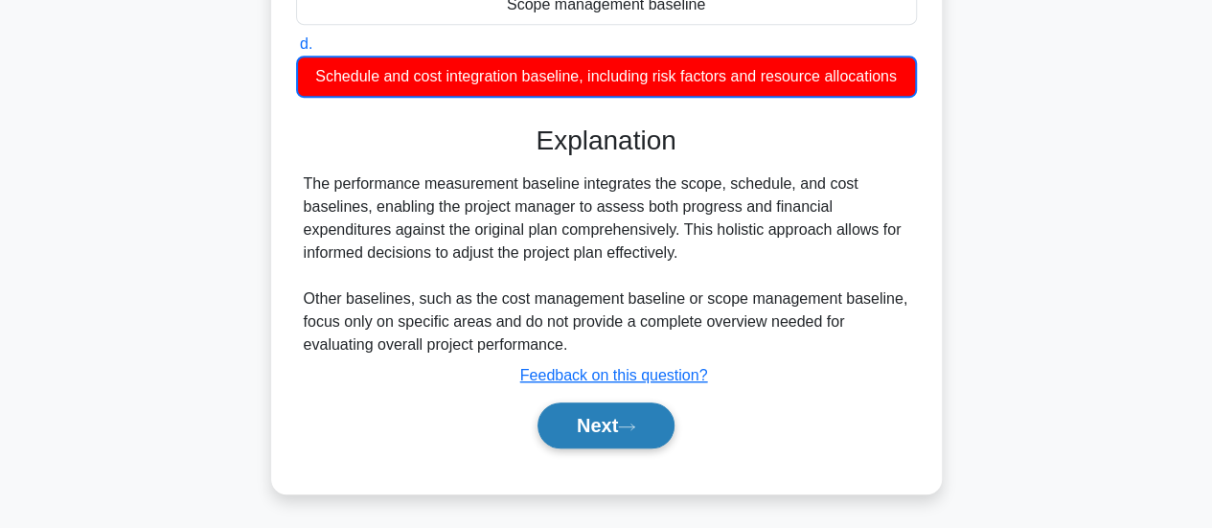
click at [632, 418] on button "Next" at bounding box center [606, 425] width 137 height 46
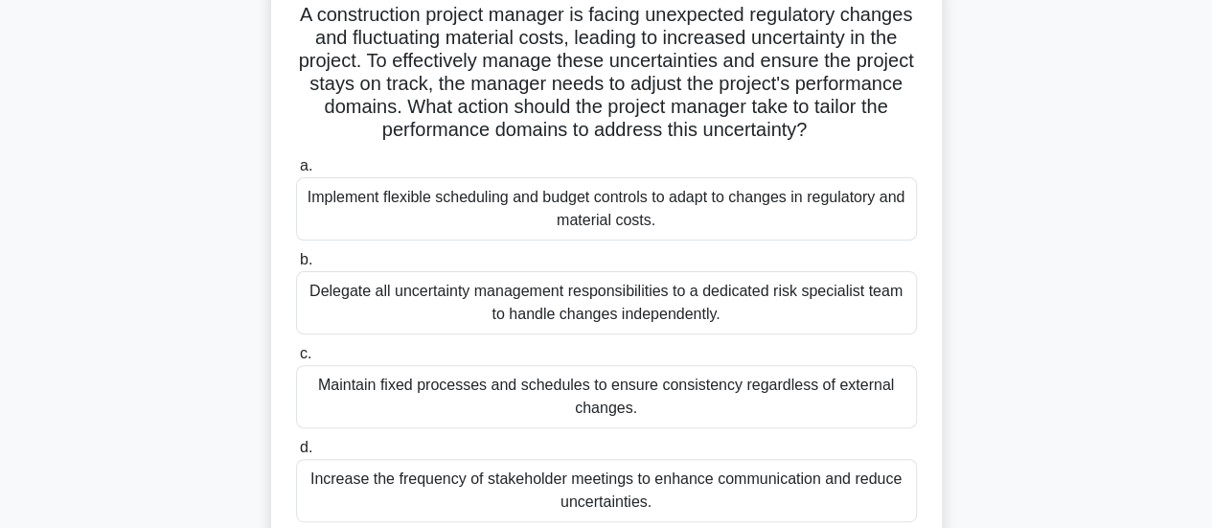
scroll to position [139, 0]
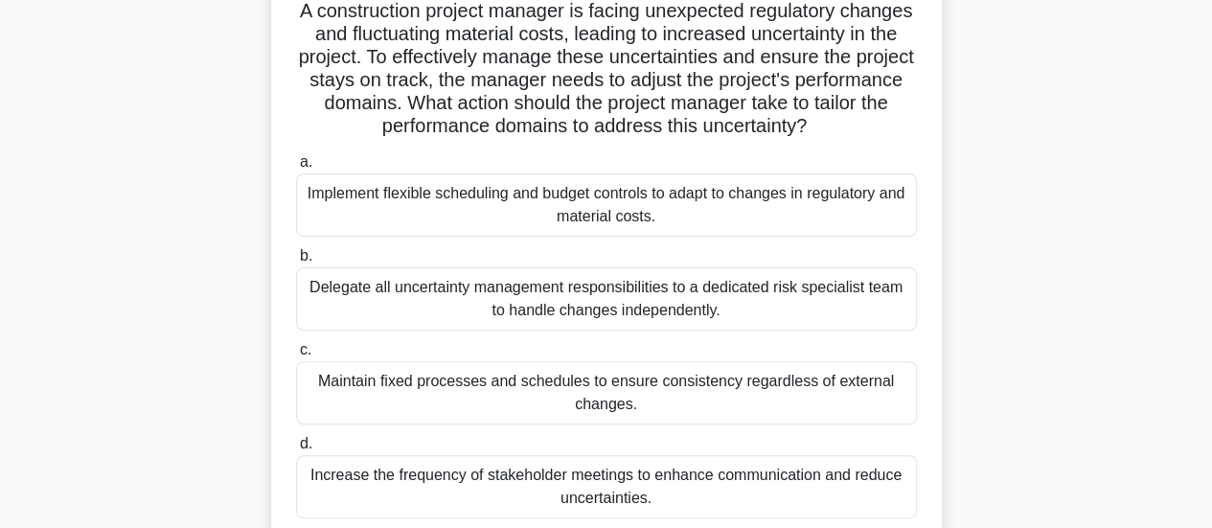
click at [789, 201] on div "Implement flexible scheduling and budget controls to adapt to changes in regula…" at bounding box center [606, 204] width 621 height 63
click at [296, 169] on input "a. Implement flexible scheduling and budget controls to adapt to changes in reg…" at bounding box center [296, 162] width 0 height 12
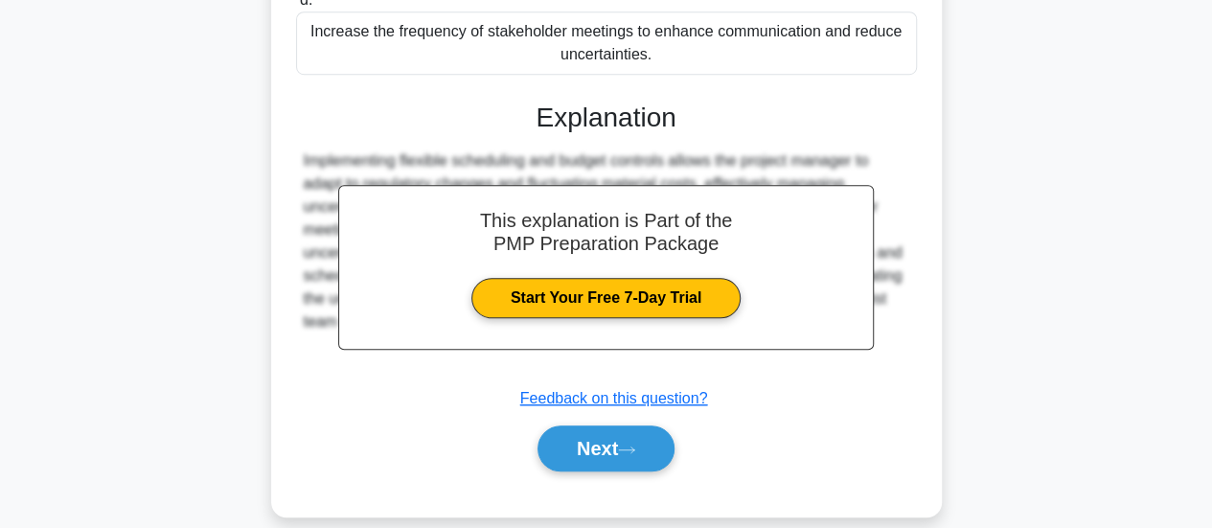
scroll to position [605, 0]
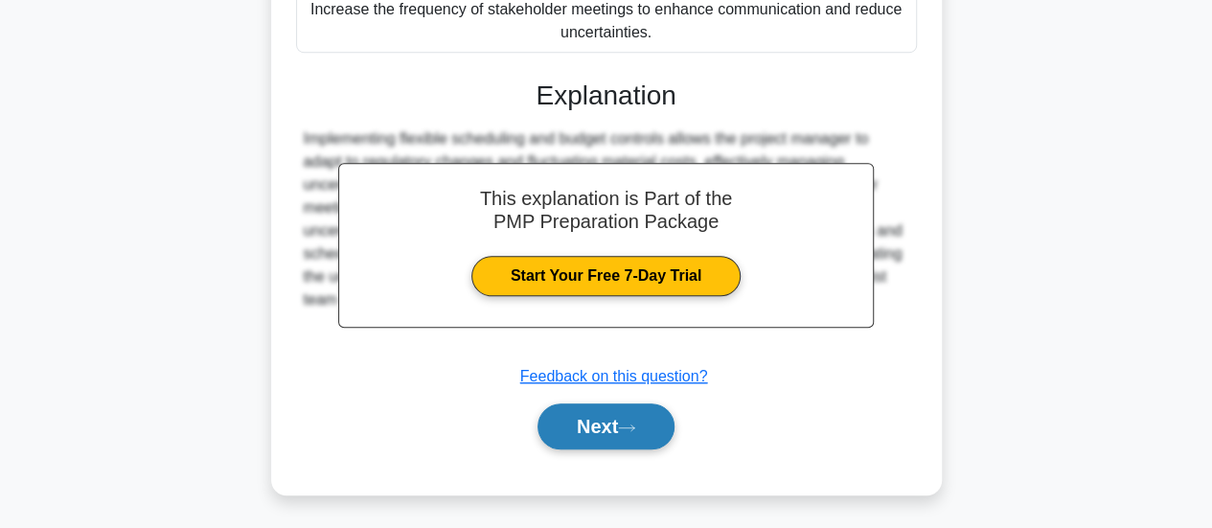
click at [623, 423] on button "Next" at bounding box center [606, 426] width 137 height 46
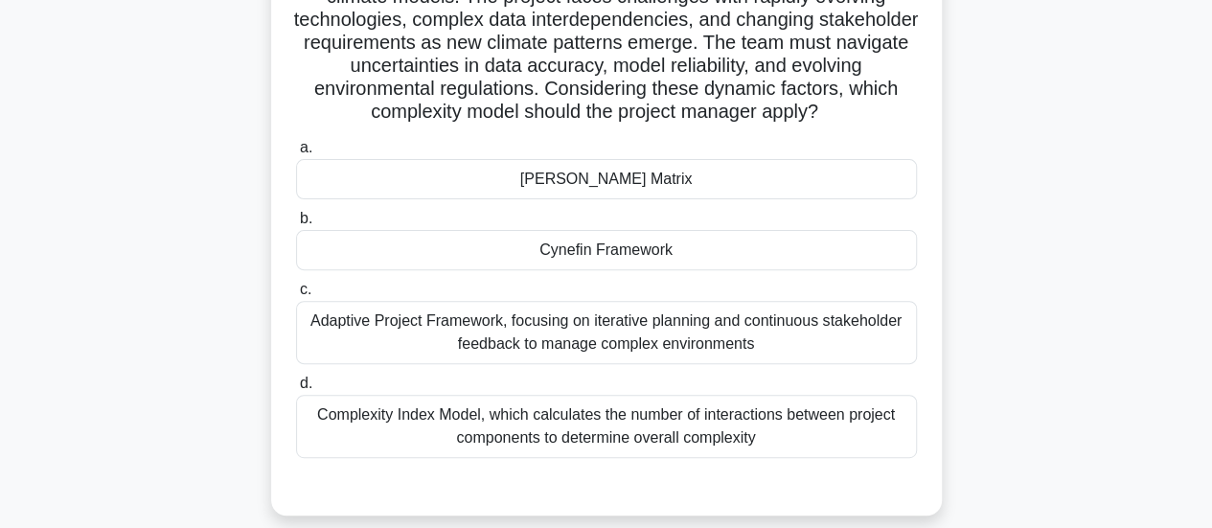
scroll to position [209, 0]
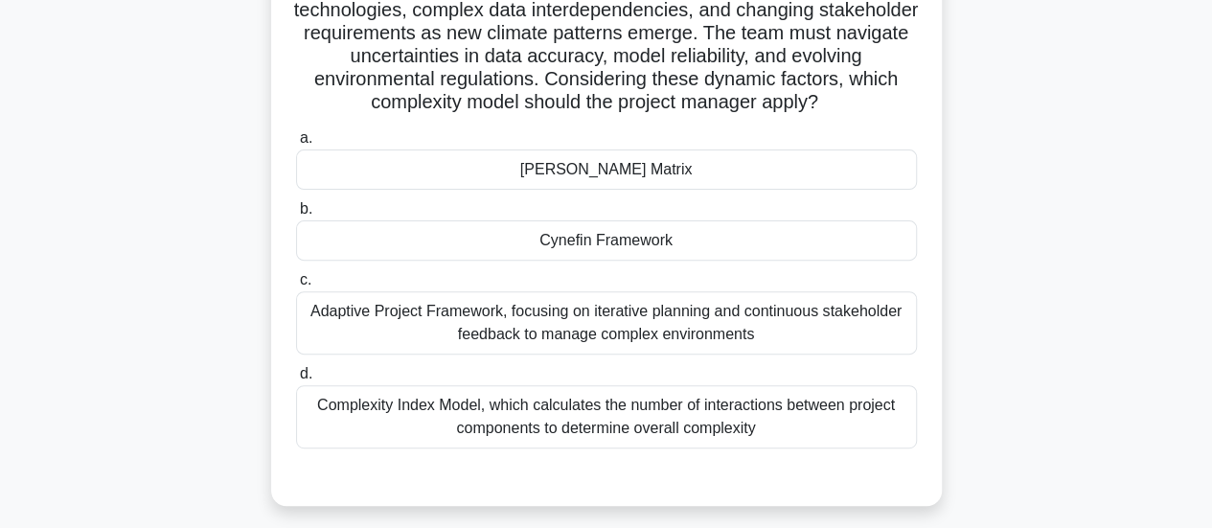
click at [760, 322] on div "Adaptive Project Framework, focusing on iterative planning and continuous stake…" at bounding box center [606, 322] width 621 height 63
click at [296, 286] on input "c. Adaptive Project Framework, focusing on iterative planning and continuous st…" at bounding box center [296, 280] width 0 height 12
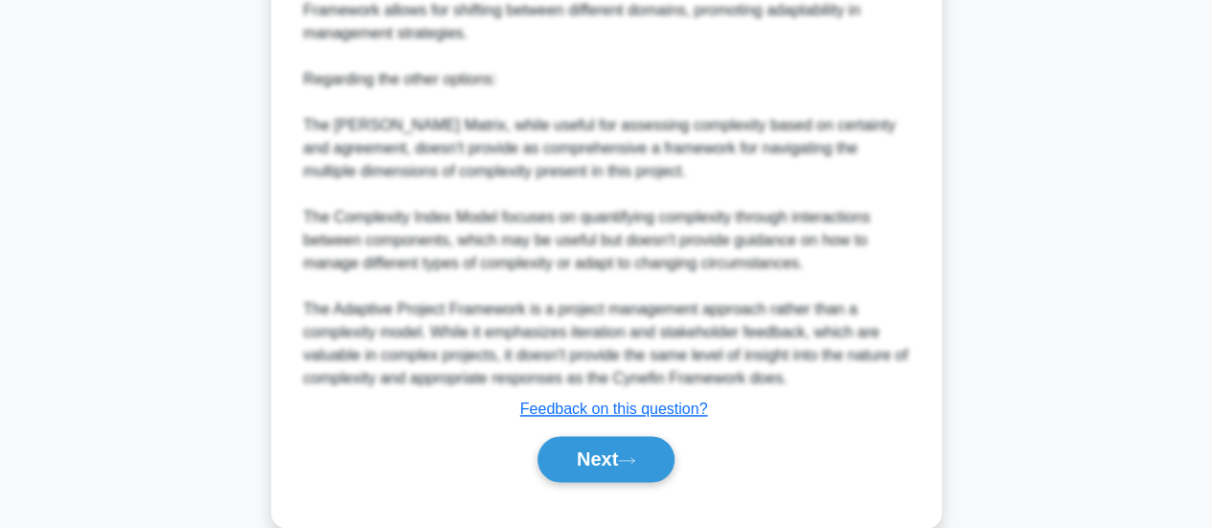
scroll to position [1228, 0]
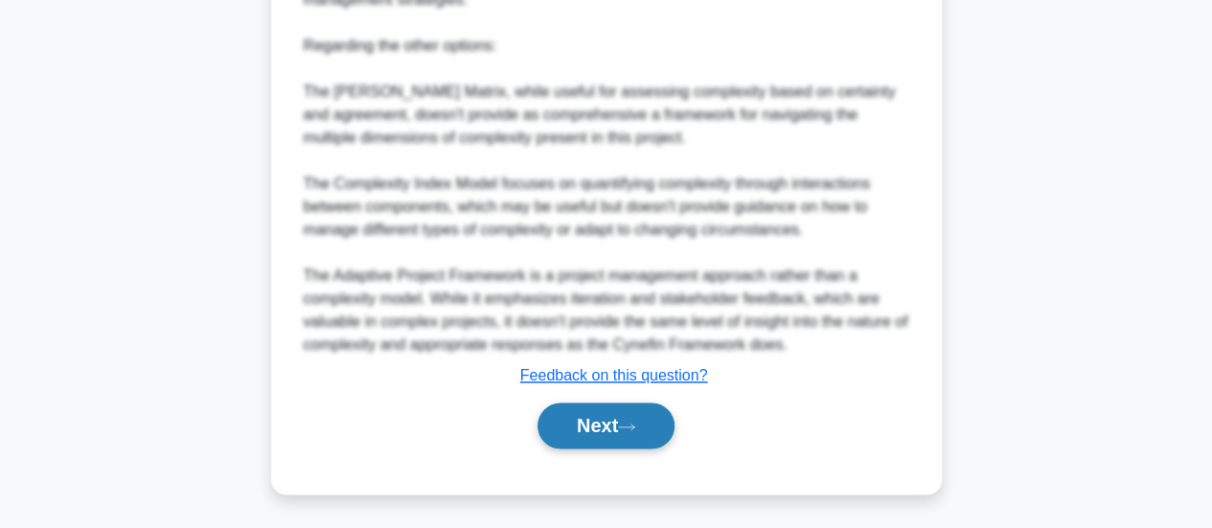
click at [632, 431] on icon at bounding box center [626, 427] width 17 height 11
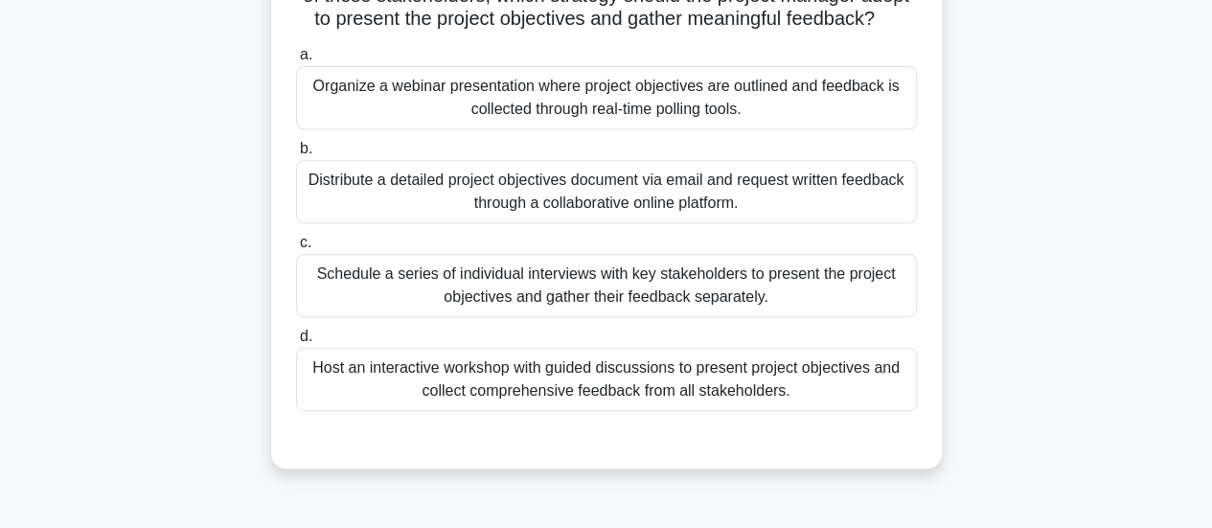
scroll to position [383, 0]
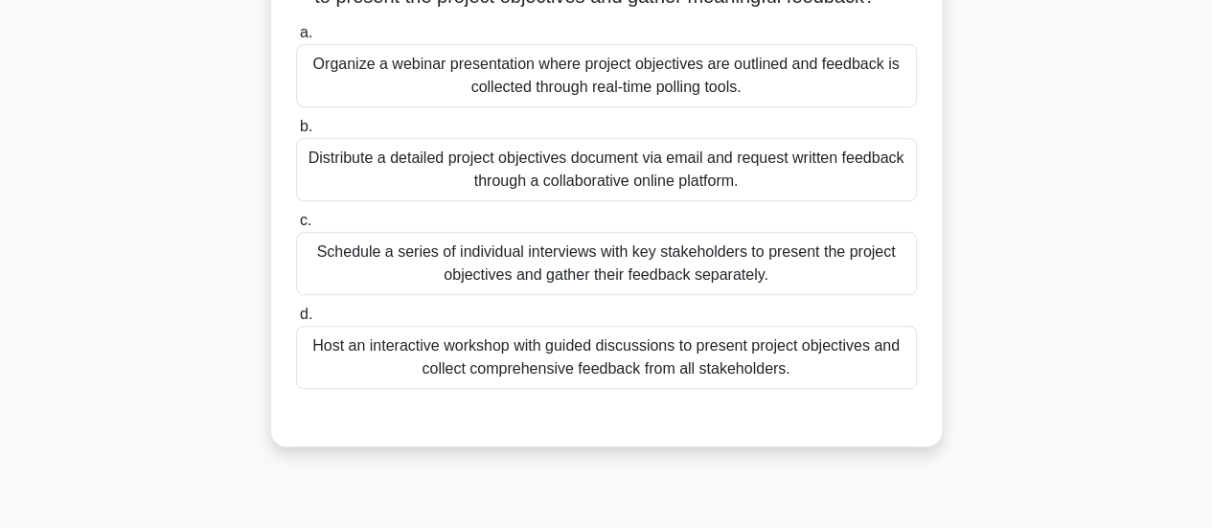
click at [747, 379] on div "Host an interactive workshop with guided discussions to present project objecti…" at bounding box center [606, 357] width 621 height 63
click at [296, 321] on input "d. Host an interactive workshop with guided discussions to present project obje…" at bounding box center [296, 315] width 0 height 12
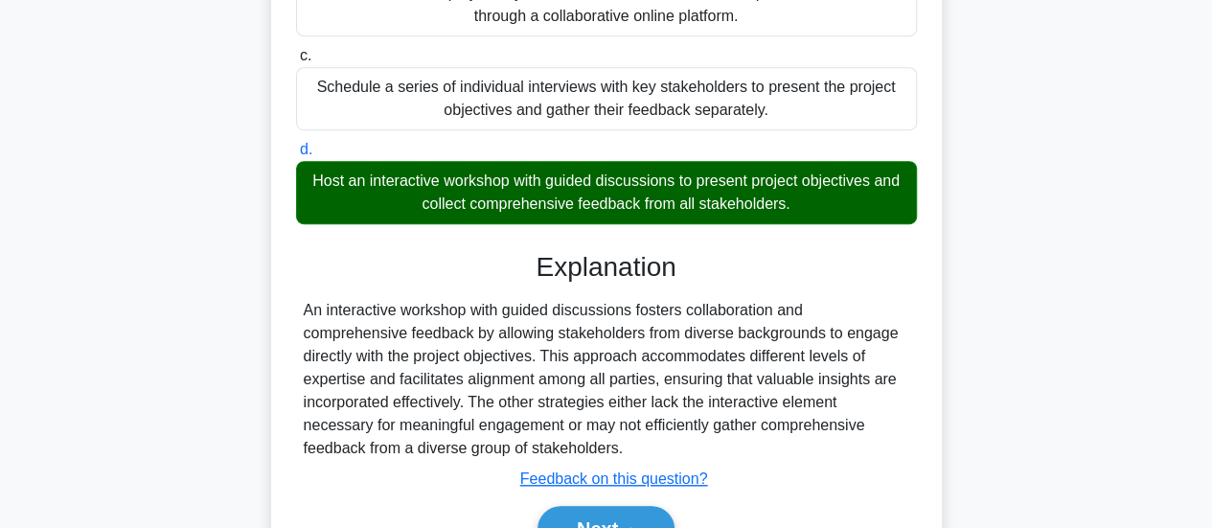
scroll to position [558, 0]
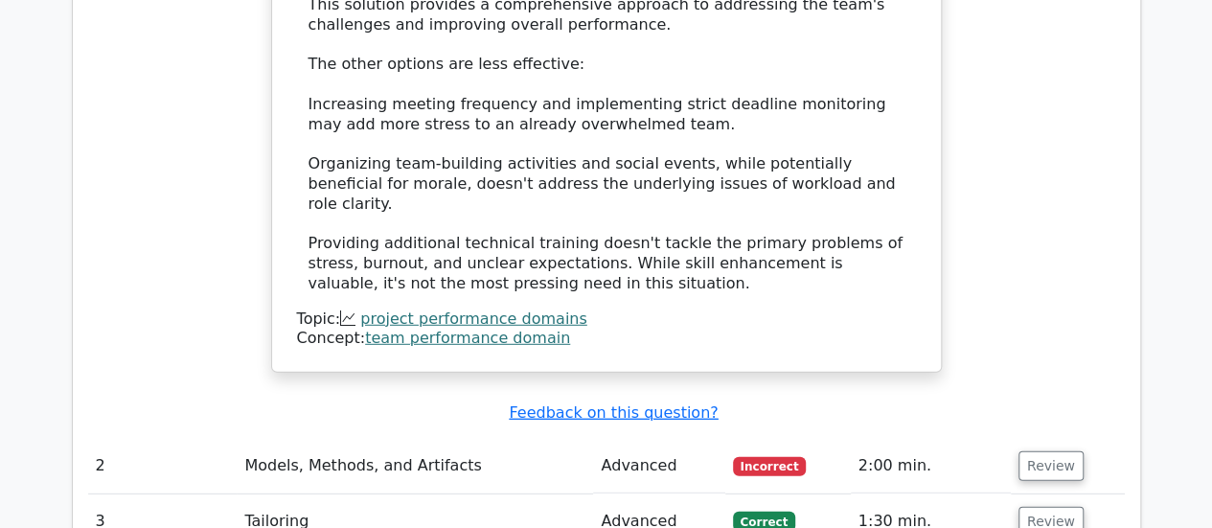
scroll to position [2522, 0]
